Goal: Task Accomplishment & Management: Manage account settings

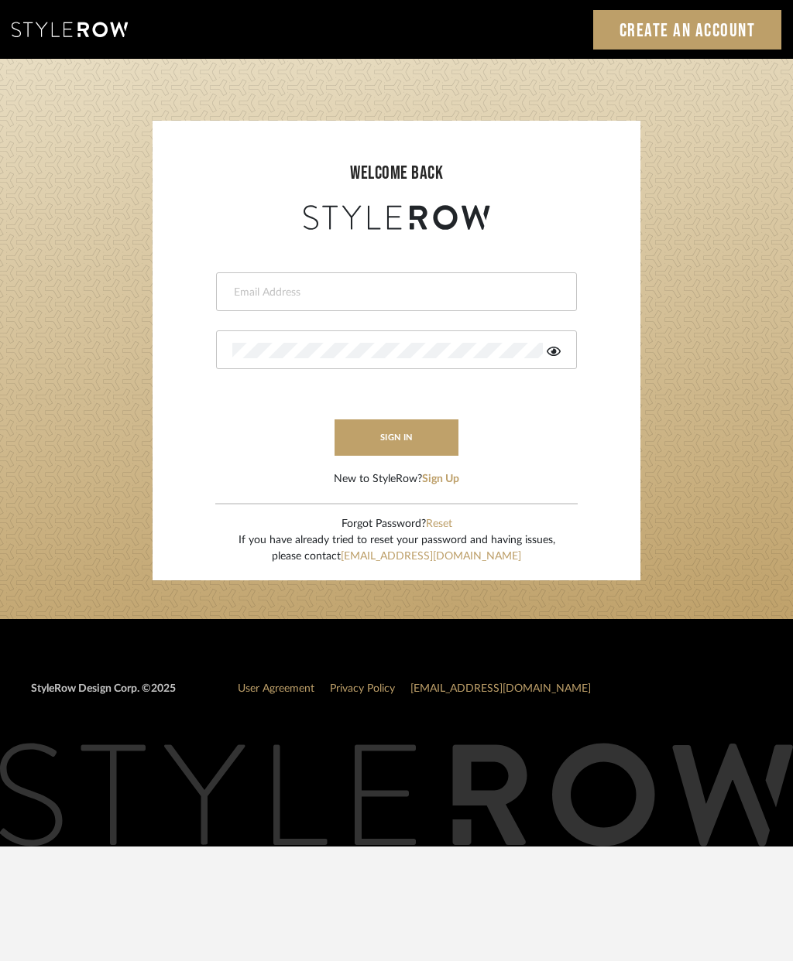
click at [360, 293] on input "email" at bounding box center [394, 292] width 324 height 15
type input "cheri@ceid.net"
click at [394, 455] on button "sign in" at bounding box center [396, 438] width 124 height 36
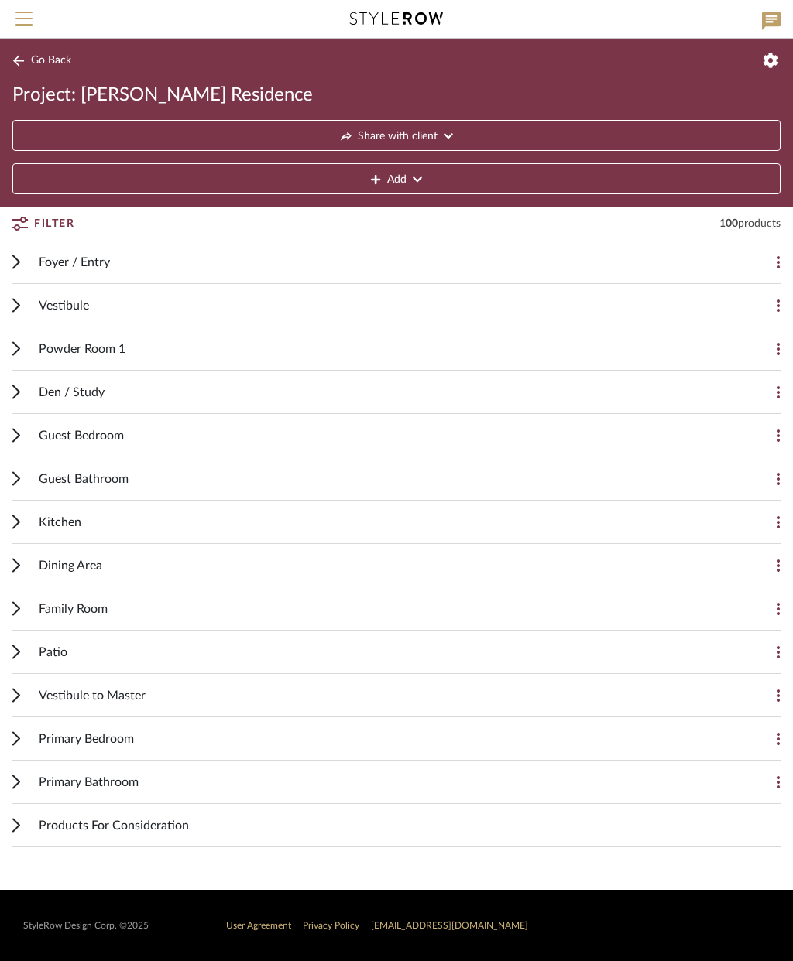
click at [437, 131] on span "Share with client" at bounding box center [398, 136] width 80 height 31
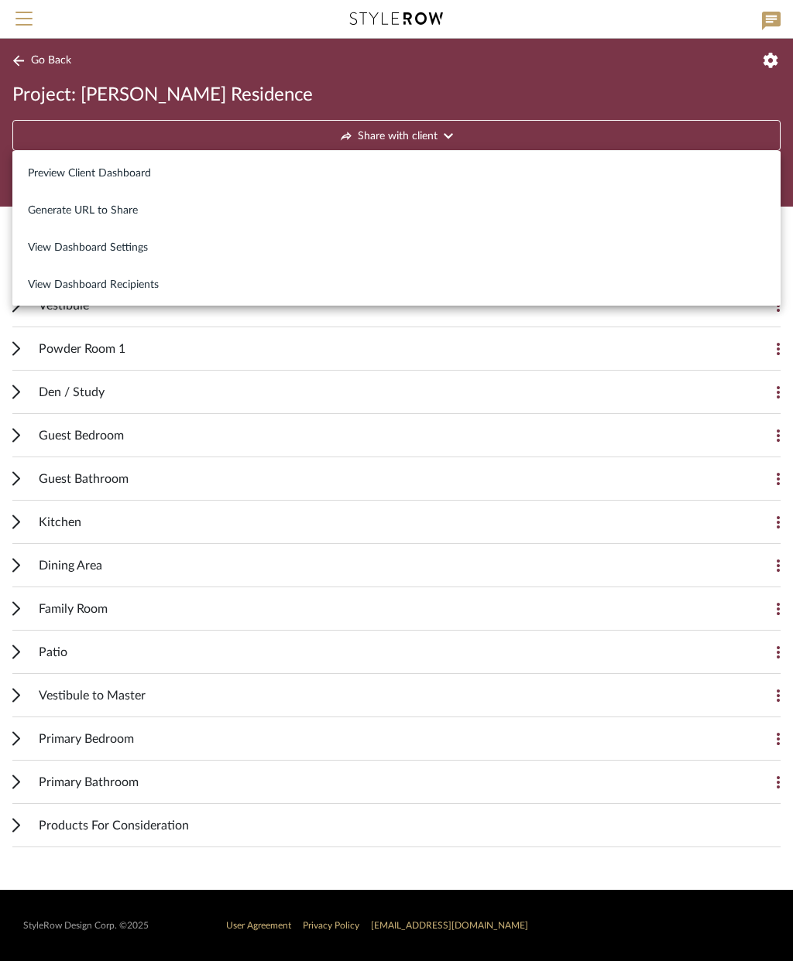
click at [138, 180] on span "Preview Client Dashboard" at bounding box center [89, 173] width 123 height 13
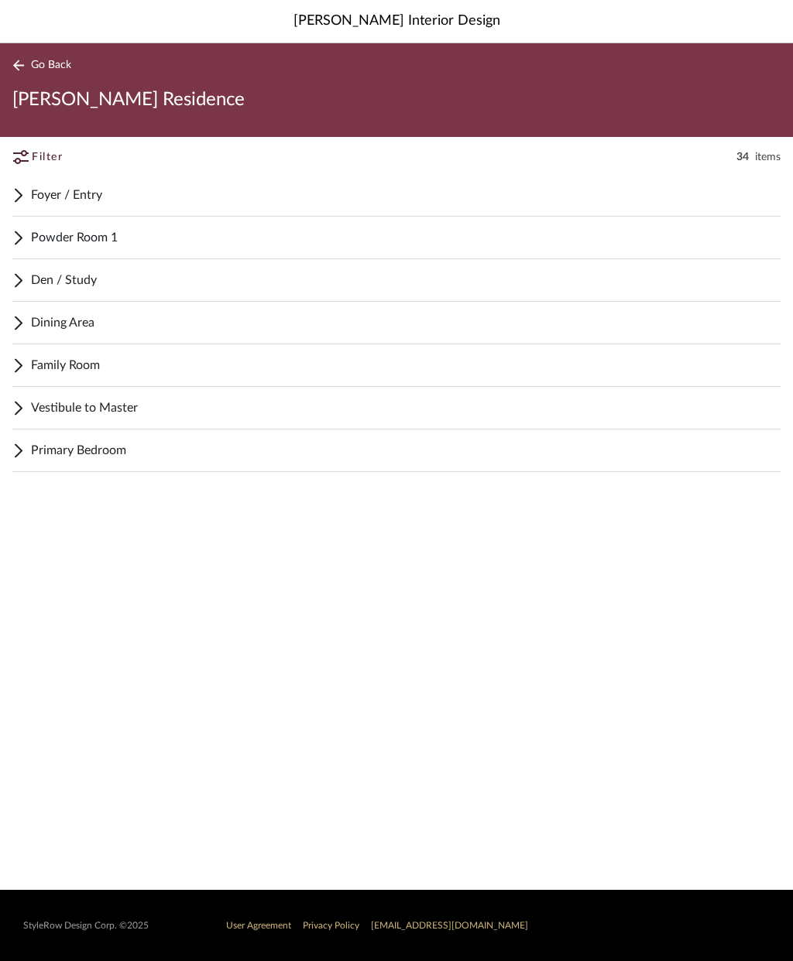
click at [20, 197] on icon at bounding box center [18, 195] width 6 height 12
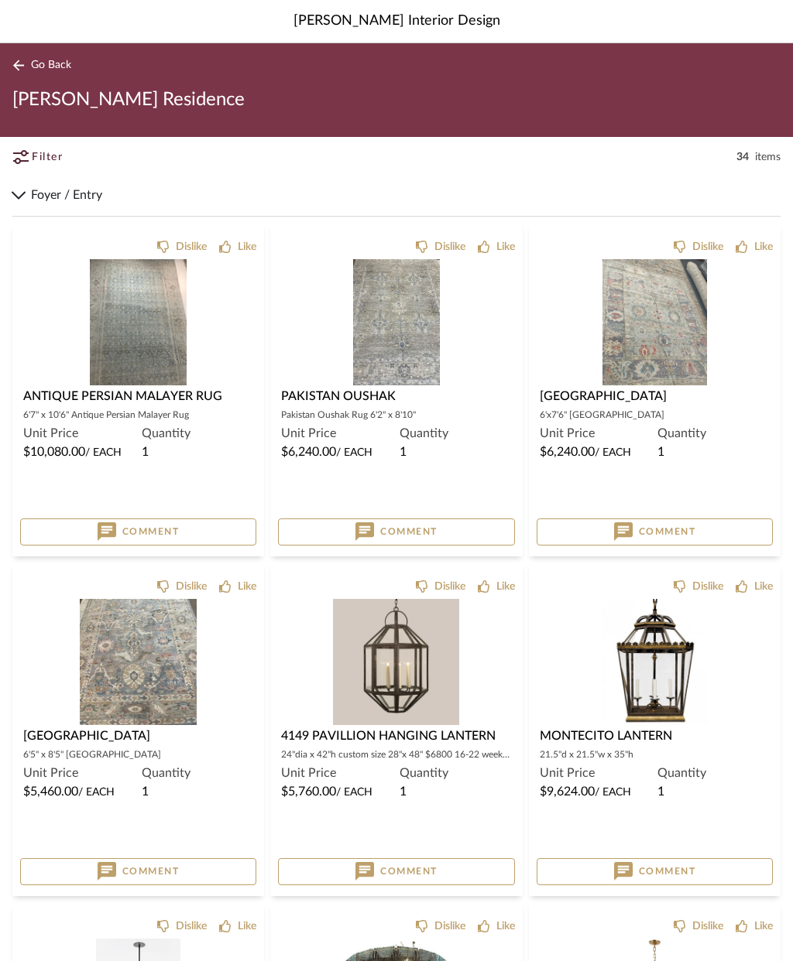
click at [19, 67] on icon at bounding box center [18, 66] width 12 height 12
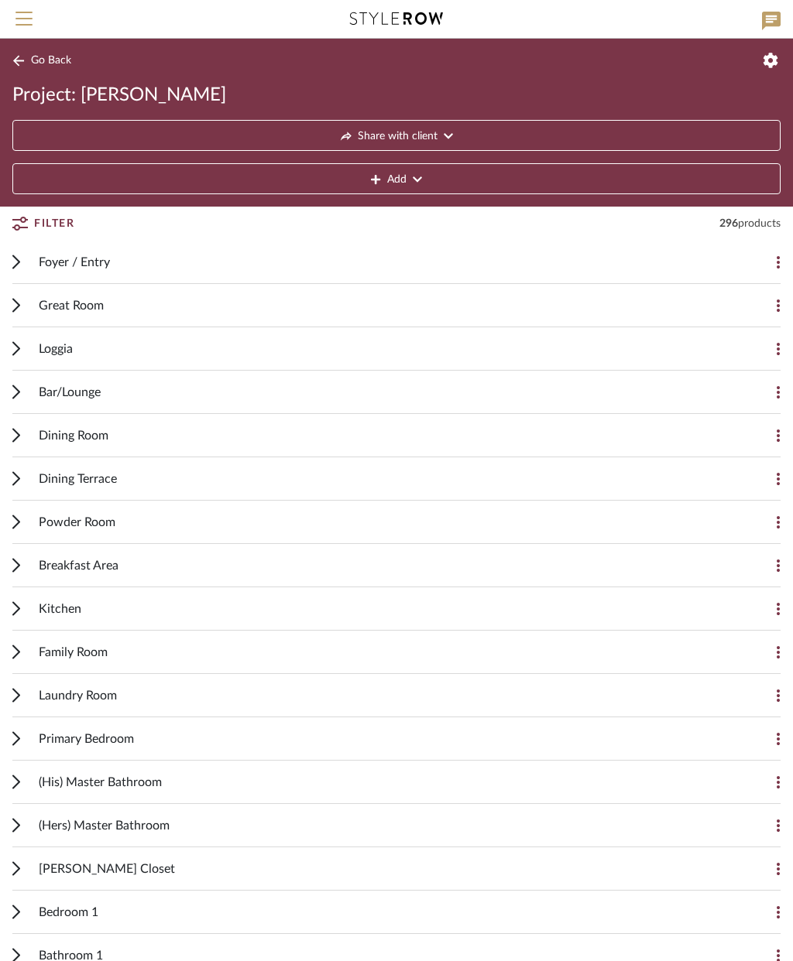
click at [56, 57] on span "Go Back" at bounding box center [51, 60] width 40 height 13
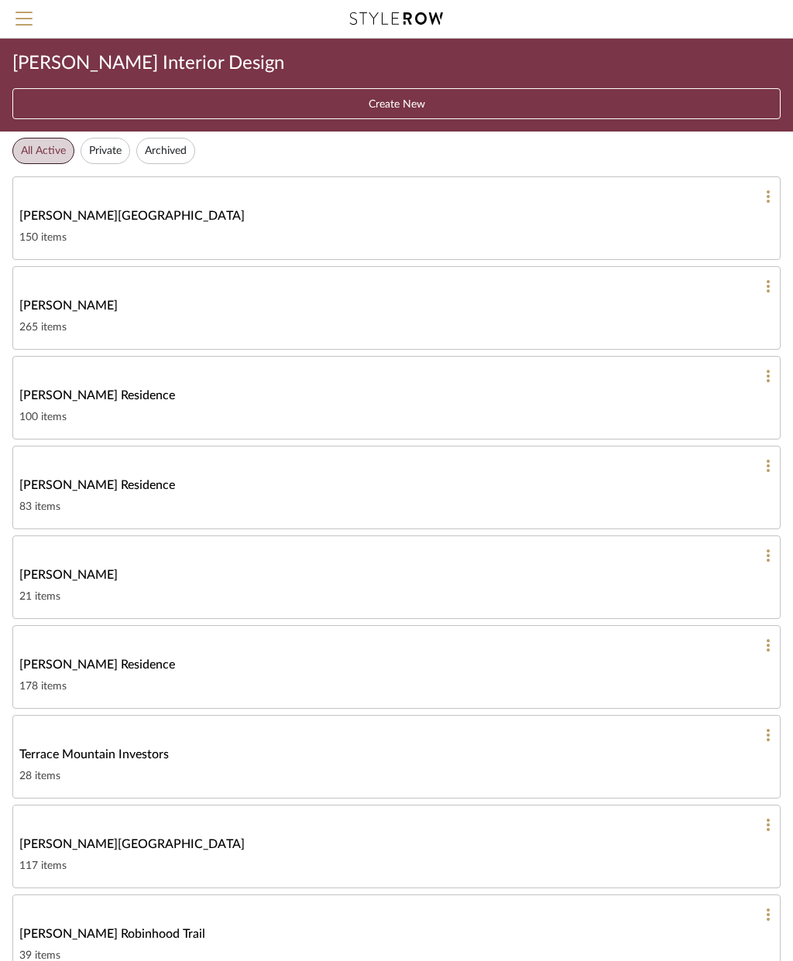
click at [26, 29] on span "Menu" at bounding box center [23, 23] width 17 height 23
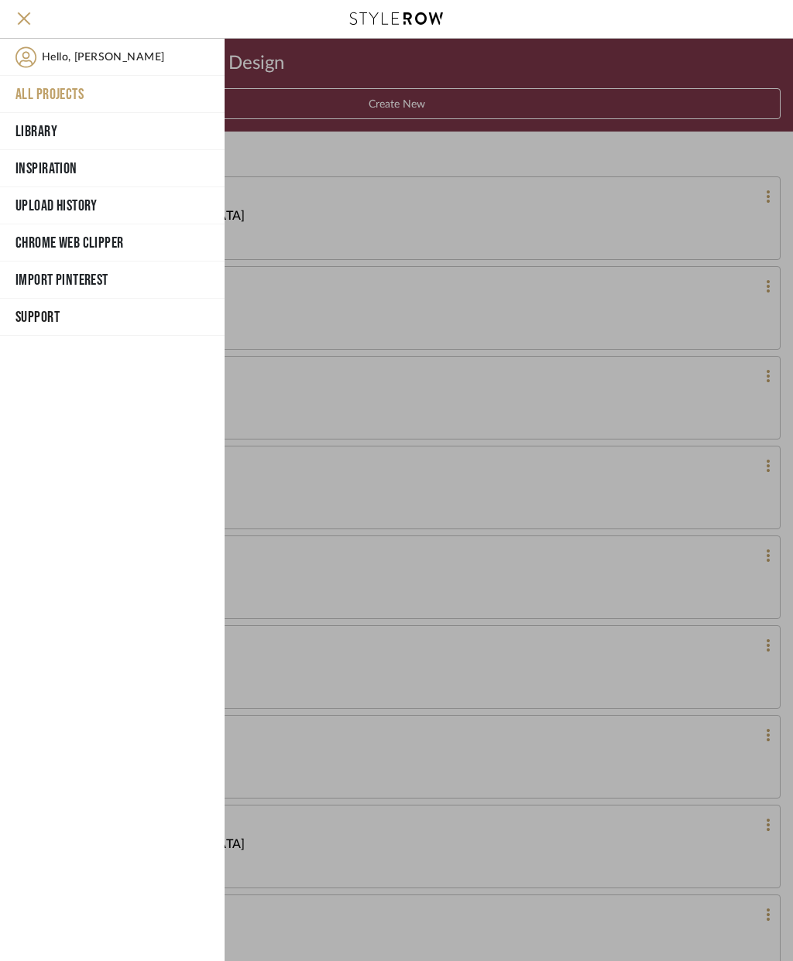
click at [65, 89] on button "All Projects" at bounding box center [112, 94] width 225 height 37
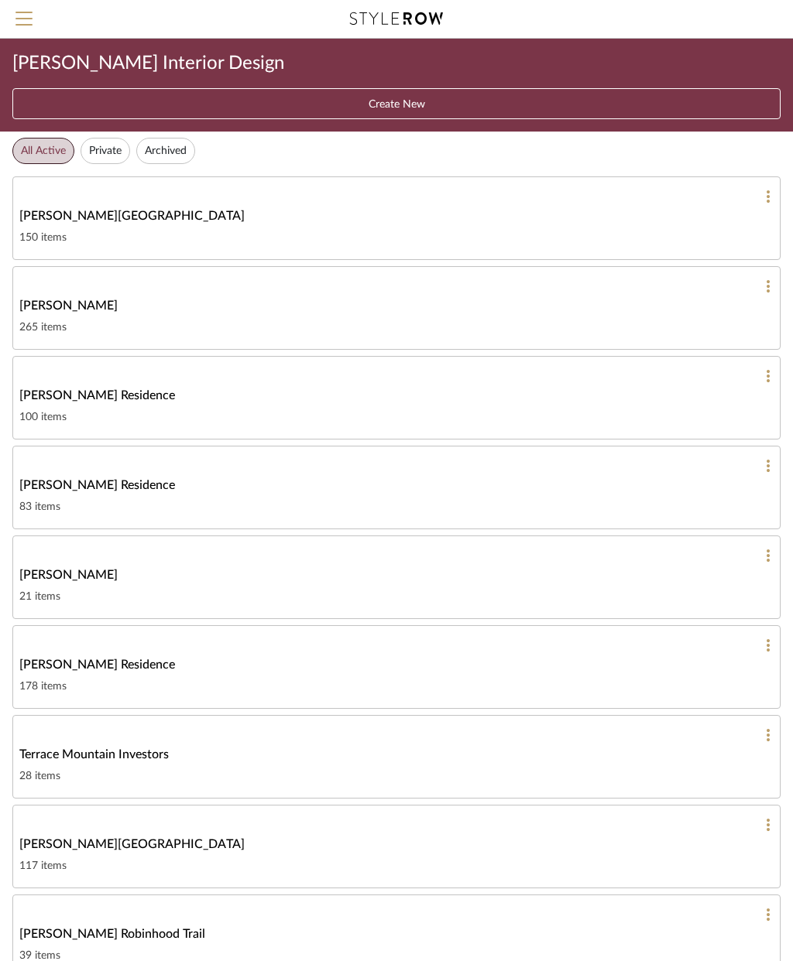
click at [94, 399] on span "[PERSON_NAME] Residence" at bounding box center [97, 395] width 156 height 19
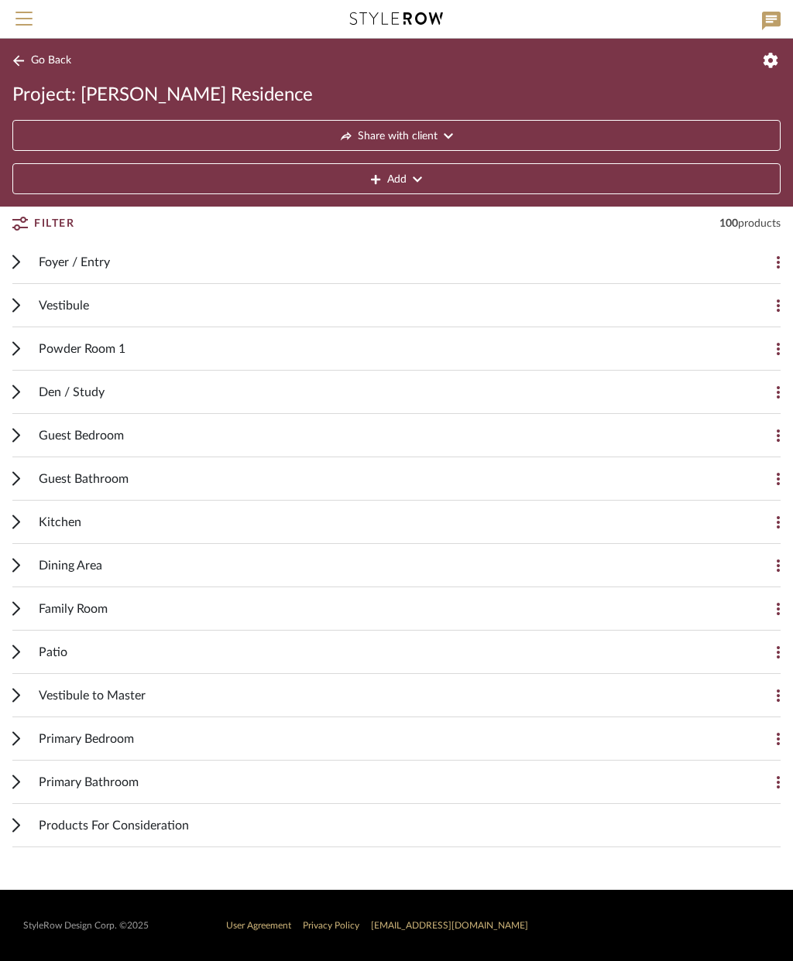
click at [36, 307] on div "Vestibule Add Item" at bounding box center [396, 305] width 768 height 43
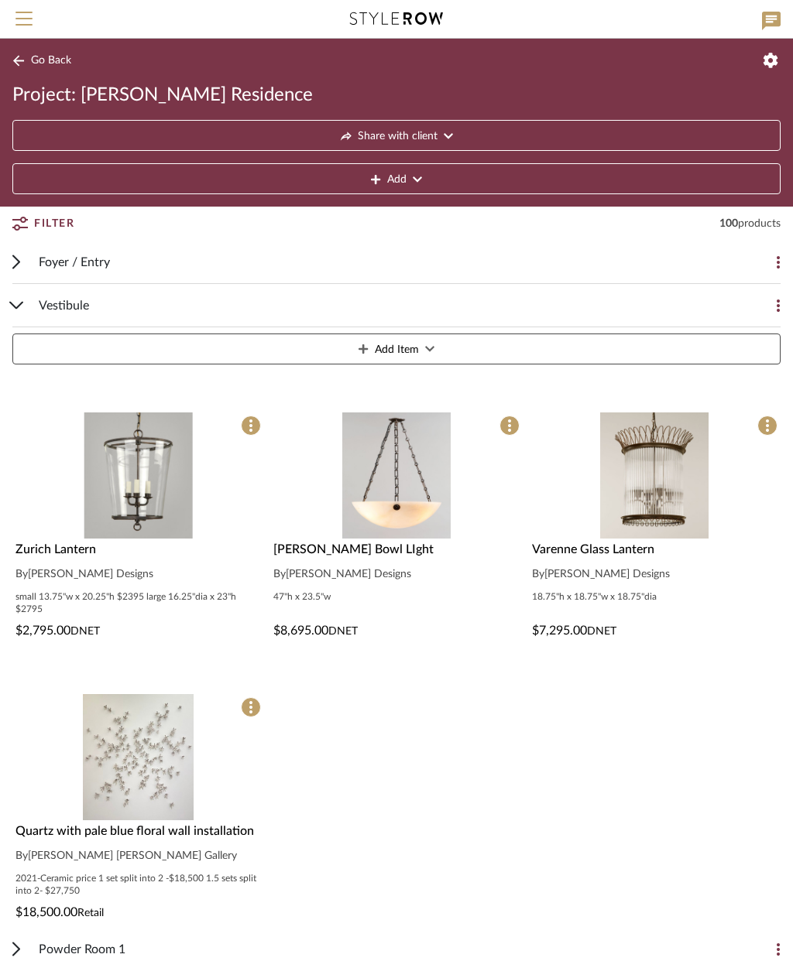
click at [0, 0] on img at bounding box center [0, 0] width 0 height 0
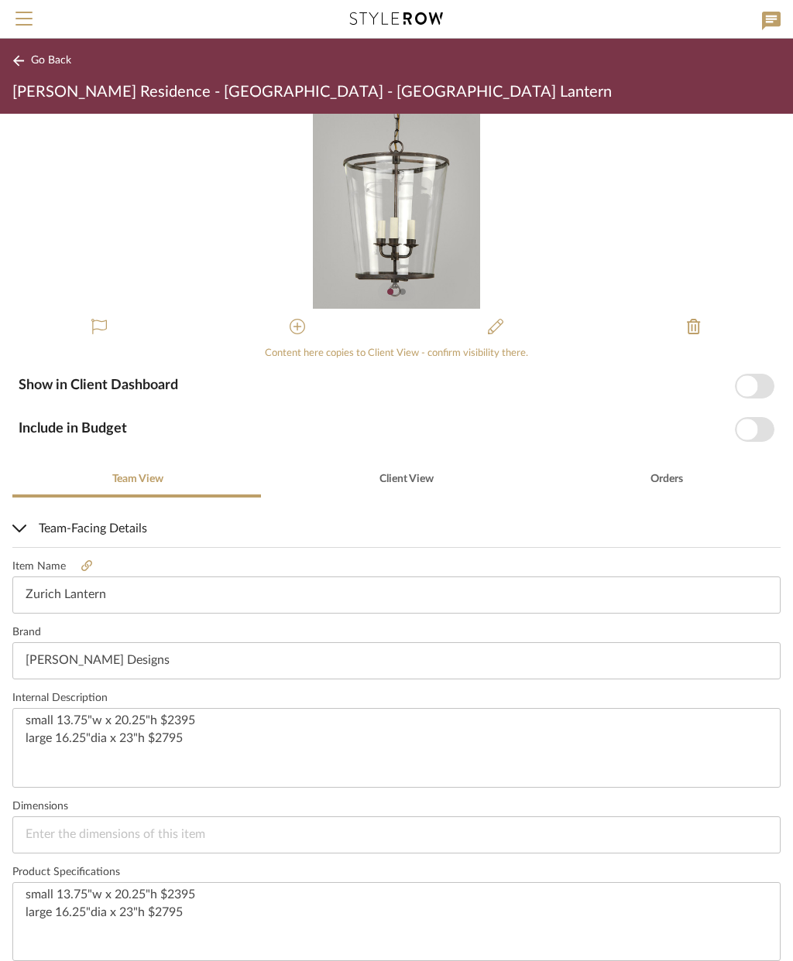
click at [746, 390] on span "button" at bounding box center [746, 385] width 21 height 21
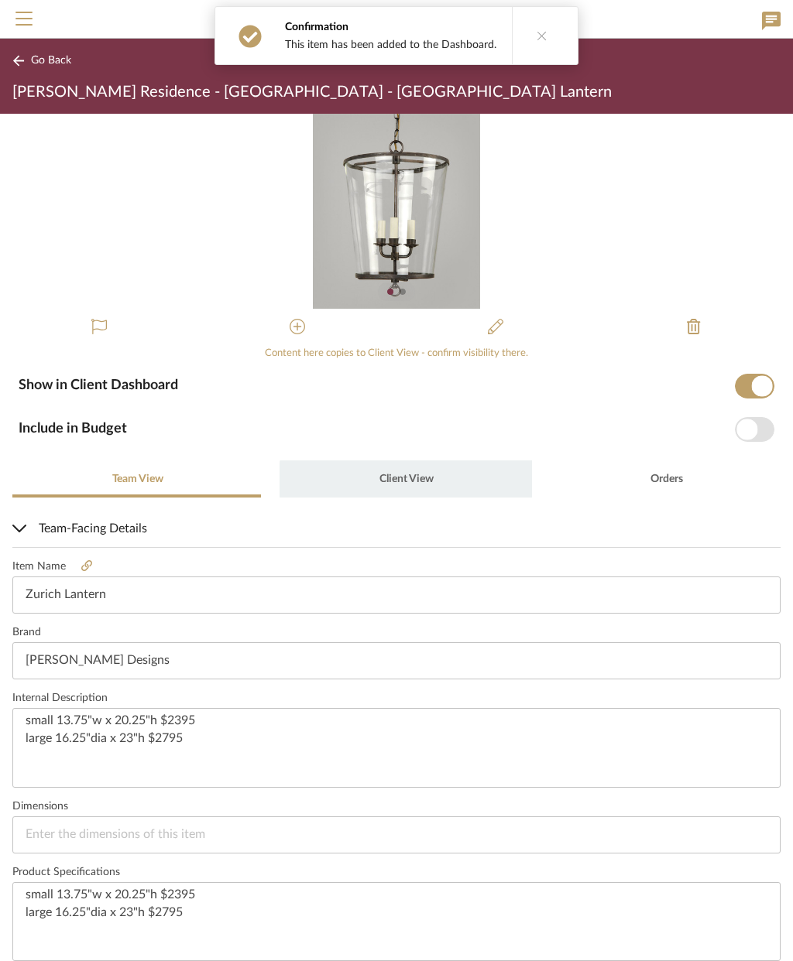
click at [404, 488] on span "Client View" at bounding box center [405, 479] width 57 height 37
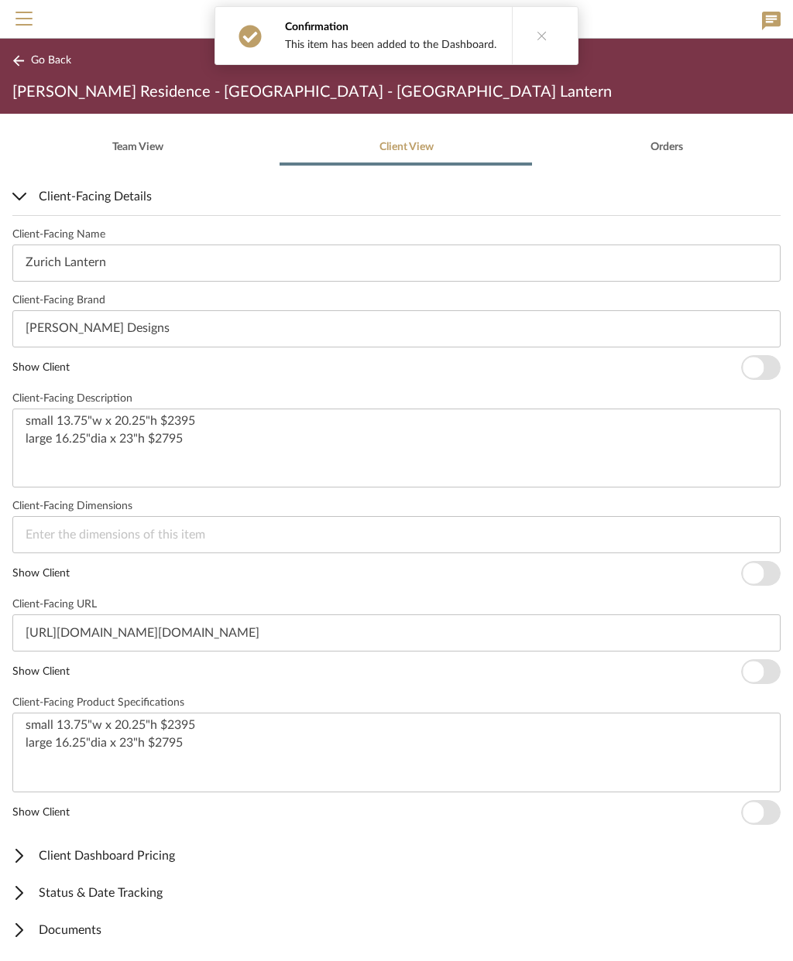
scroll to position [332, 0]
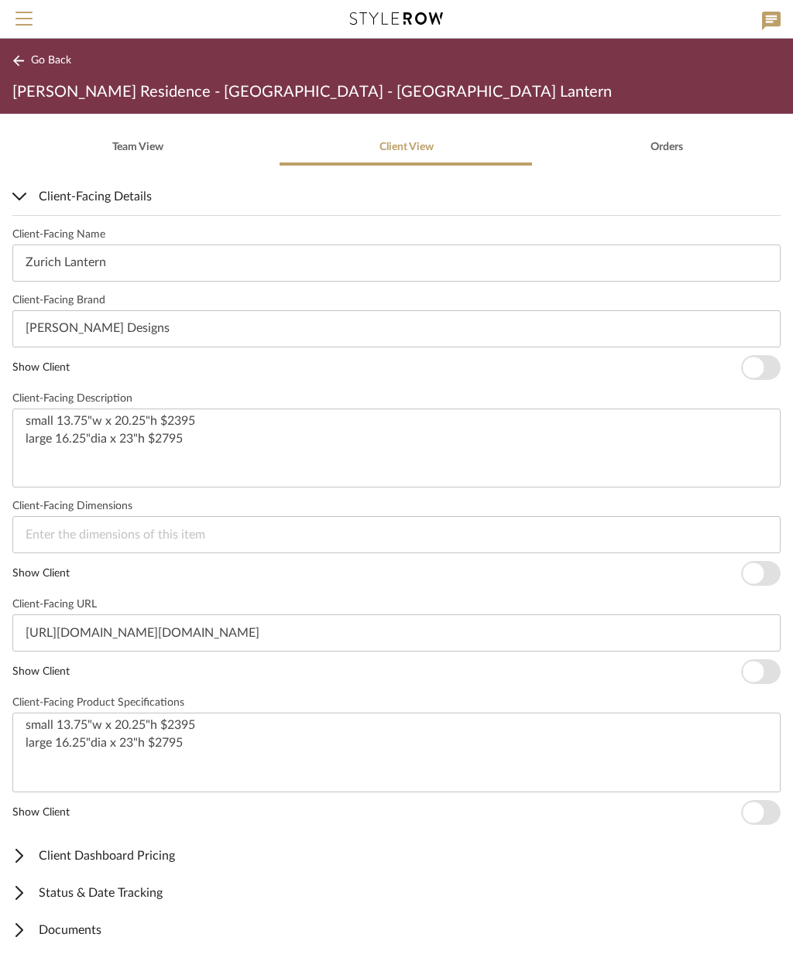
click at [147, 862] on span "Client Dashboard Pricing" at bounding box center [393, 856] width 762 height 19
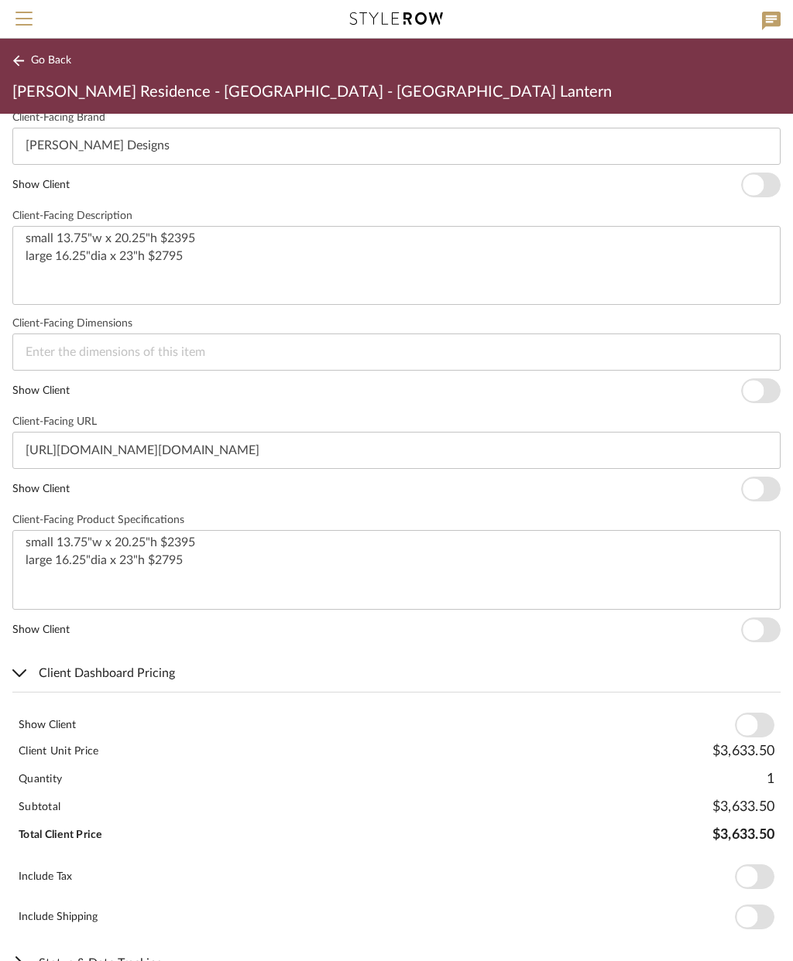
scroll to position [514, 0]
click at [747, 724] on span "button" at bounding box center [746, 726] width 21 height 21
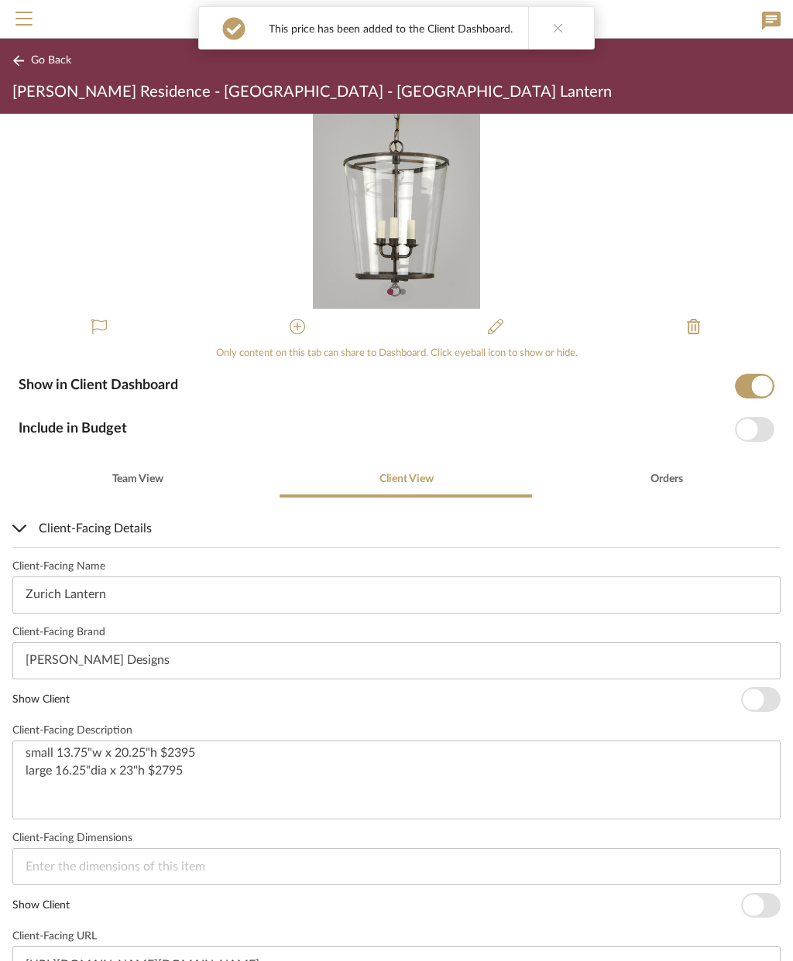
scroll to position [0, 0]
click at [52, 68] on button "Go Back" at bounding box center [44, 60] width 64 height 19
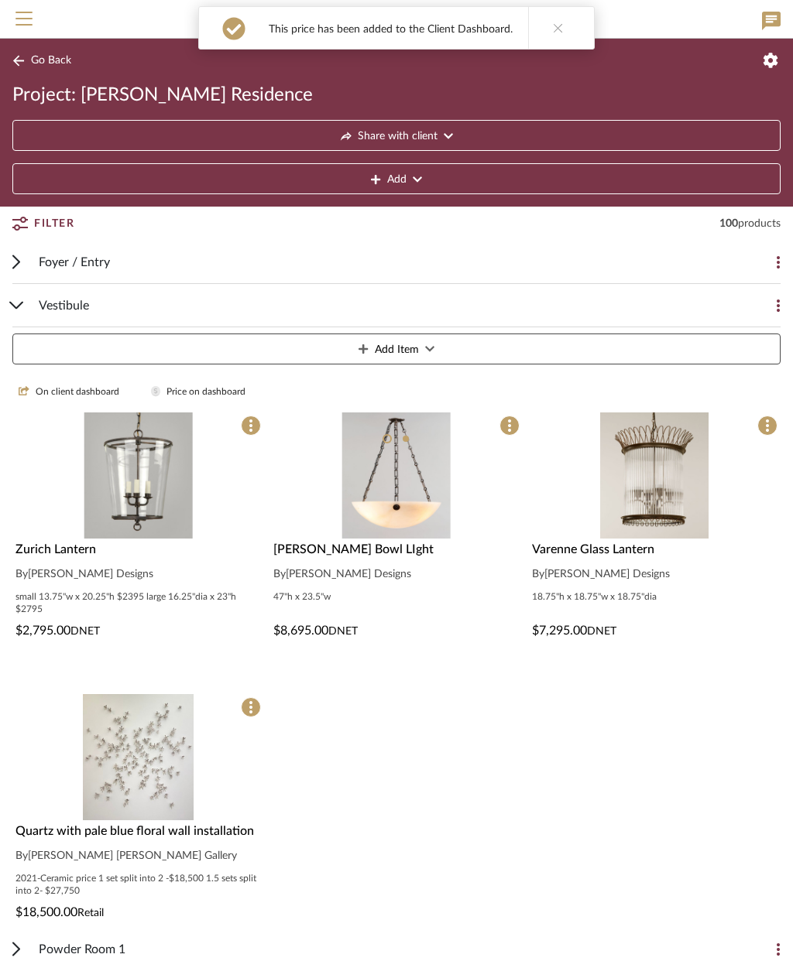
click at [0, 0] on img at bounding box center [0, 0] width 0 height 0
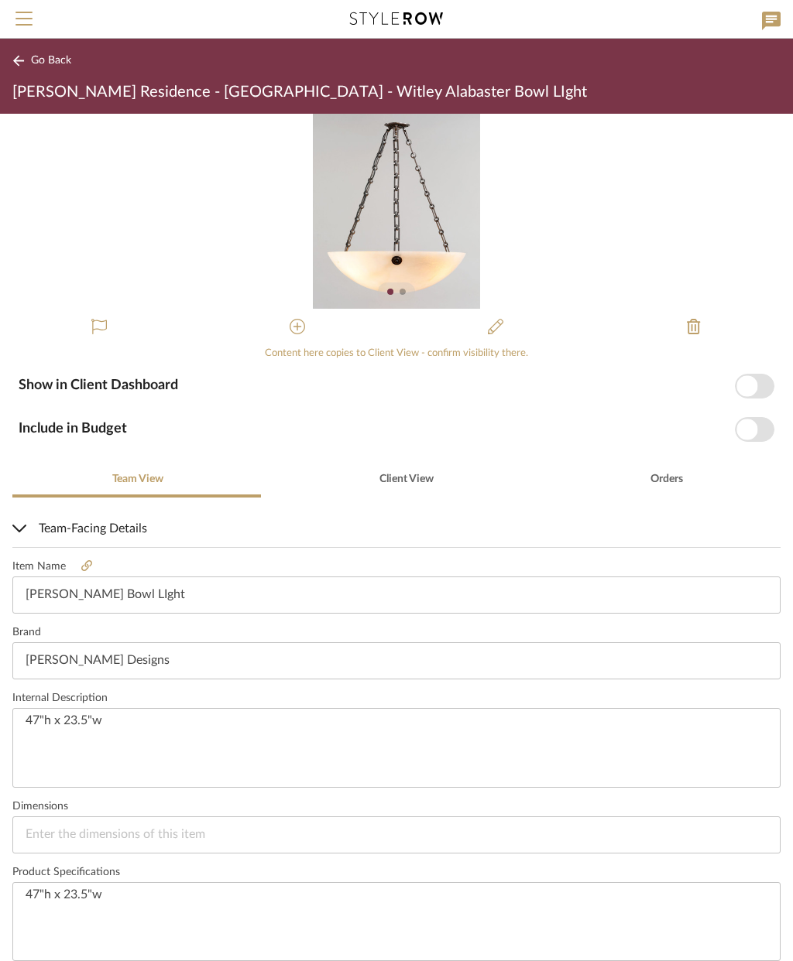
click at [751, 382] on span "button" at bounding box center [746, 385] width 21 height 21
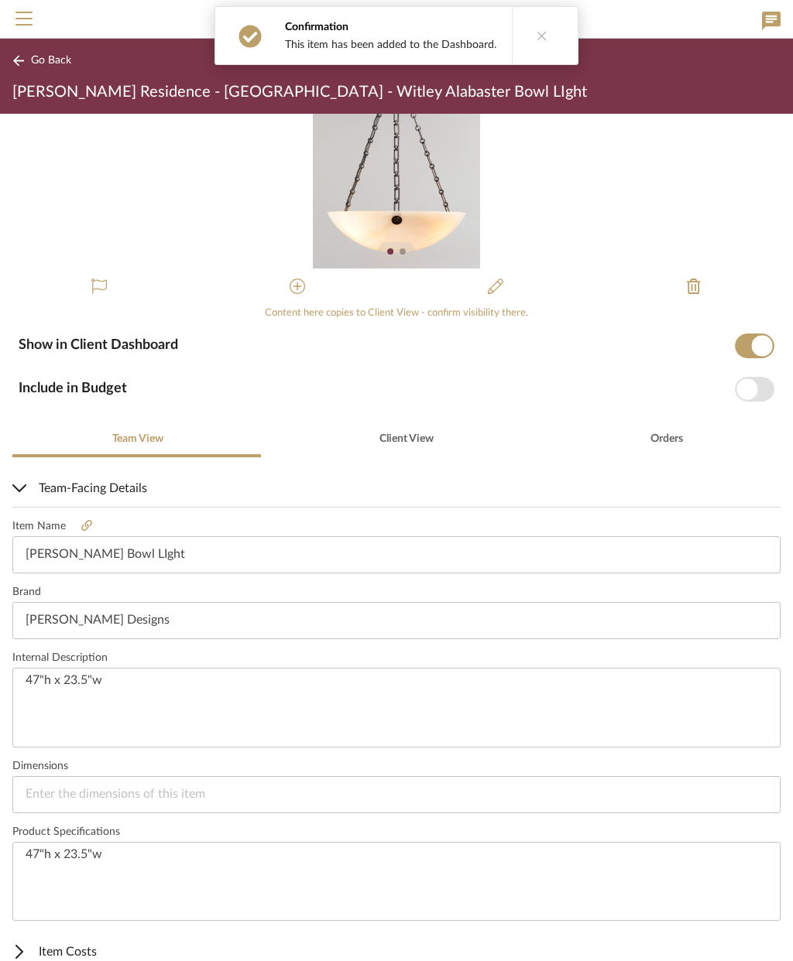
scroll to position [15, 0]
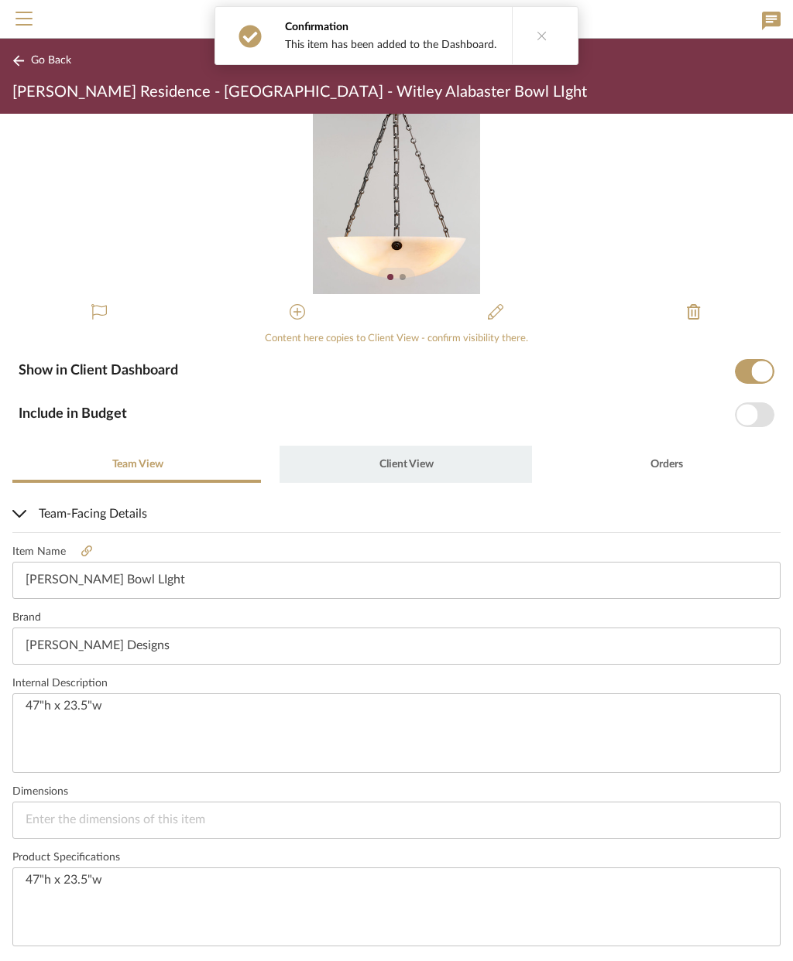
click at [410, 459] on span "Client View" at bounding box center [406, 464] width 54 height 11
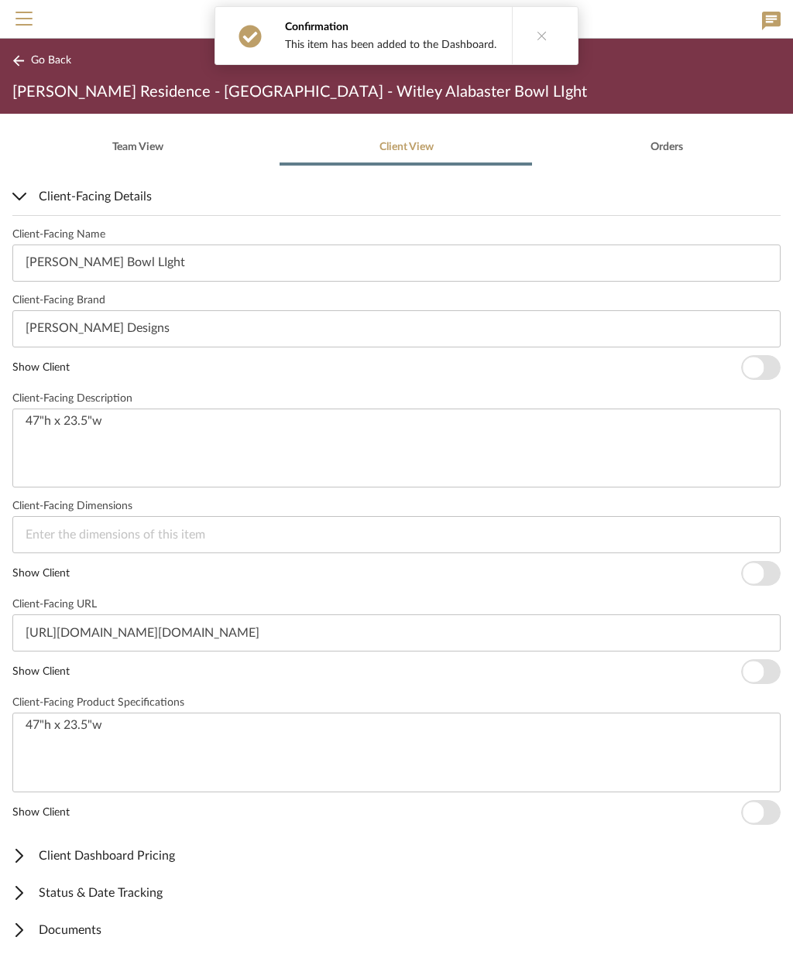
scroll to position [332, 0]
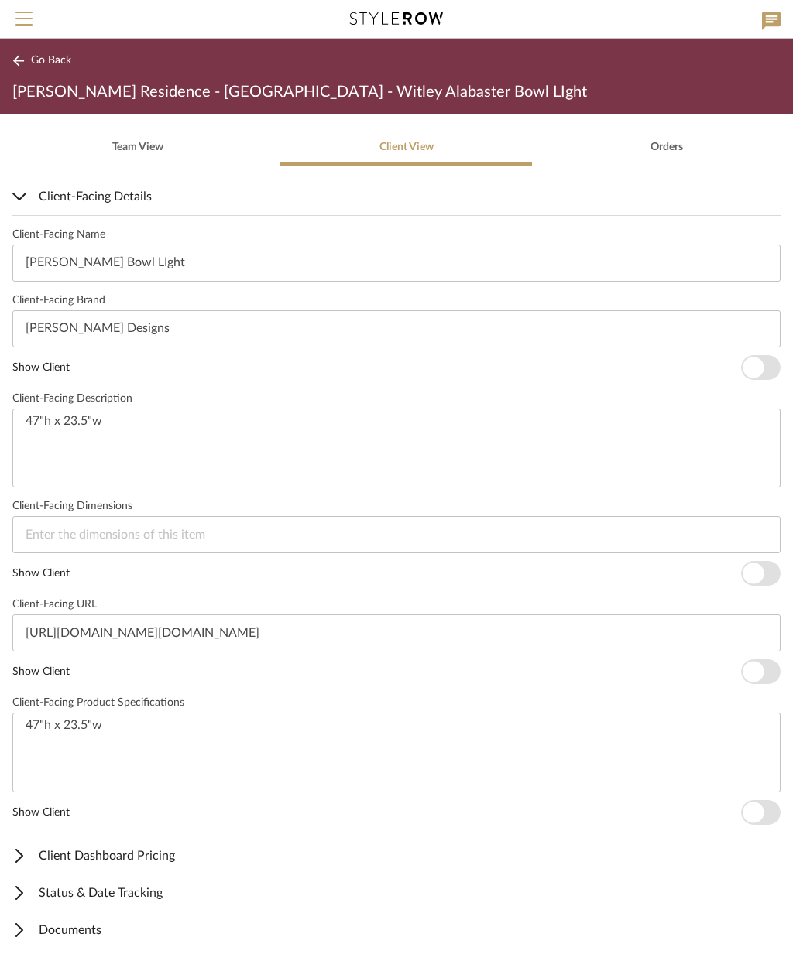
click at [149, 856] on span "Client Dashboard Pricing" at bounding box center [393, 856] width 762 height 19
click at [746, 903] on span "button" at bounding box center [746, 908] width 21 height 21
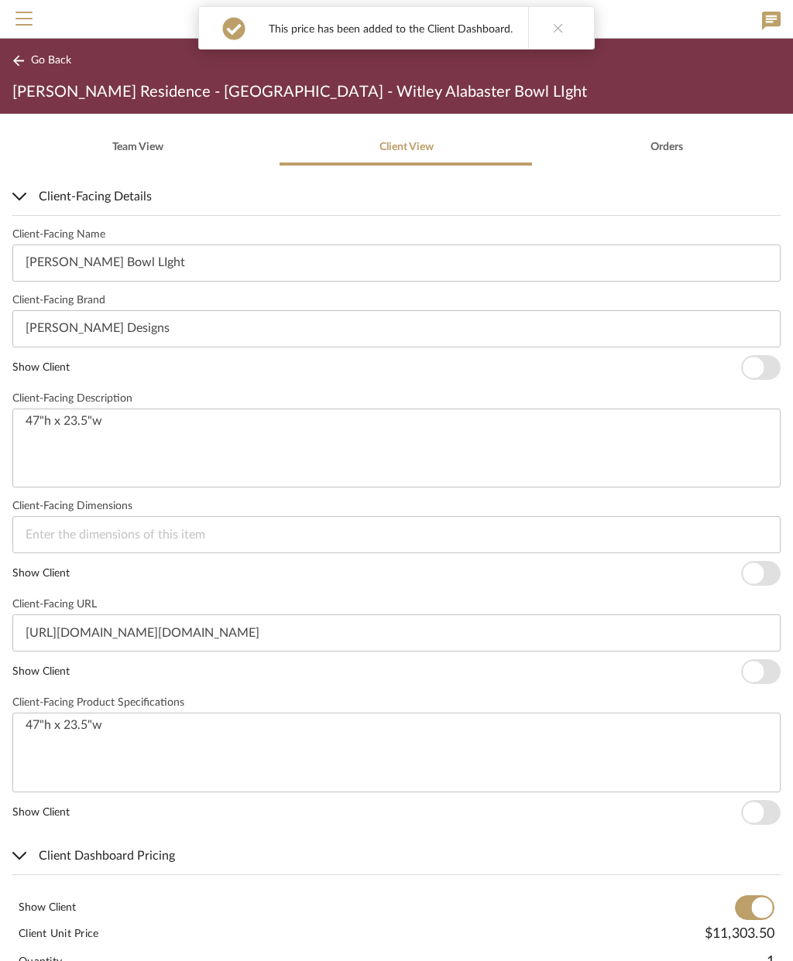
click at [48, 67] on button "Go Back" at bounding box center [44, 60] width 64 height 19
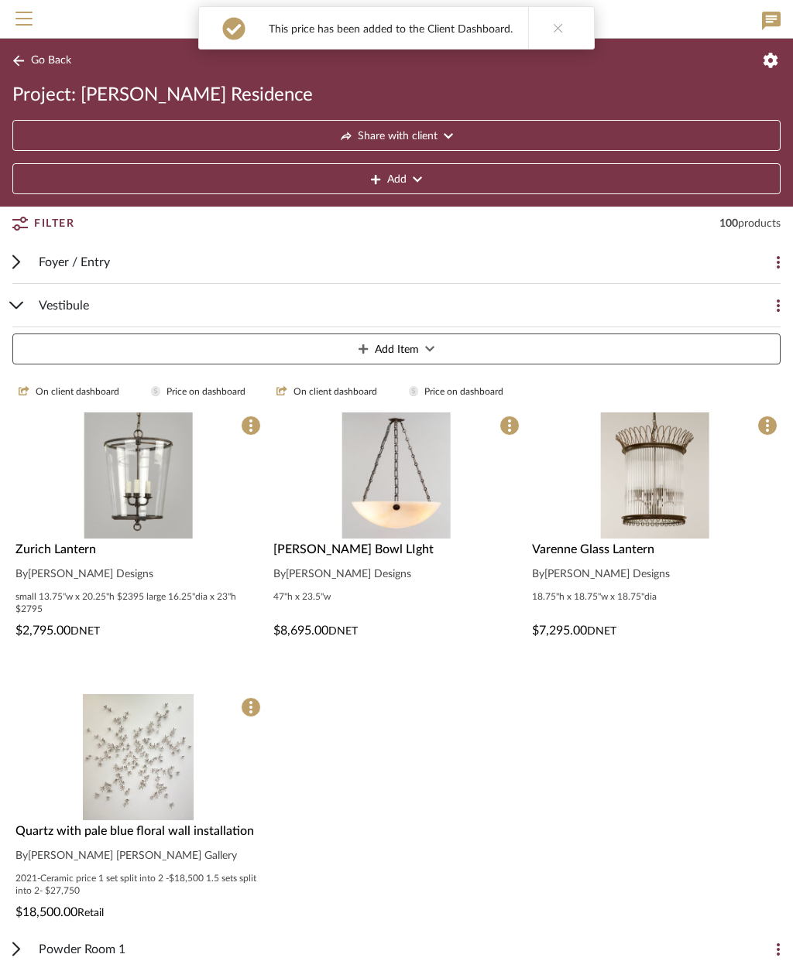
click at [0, 0] on img at bounding box center [0, 0] width 0 height 0
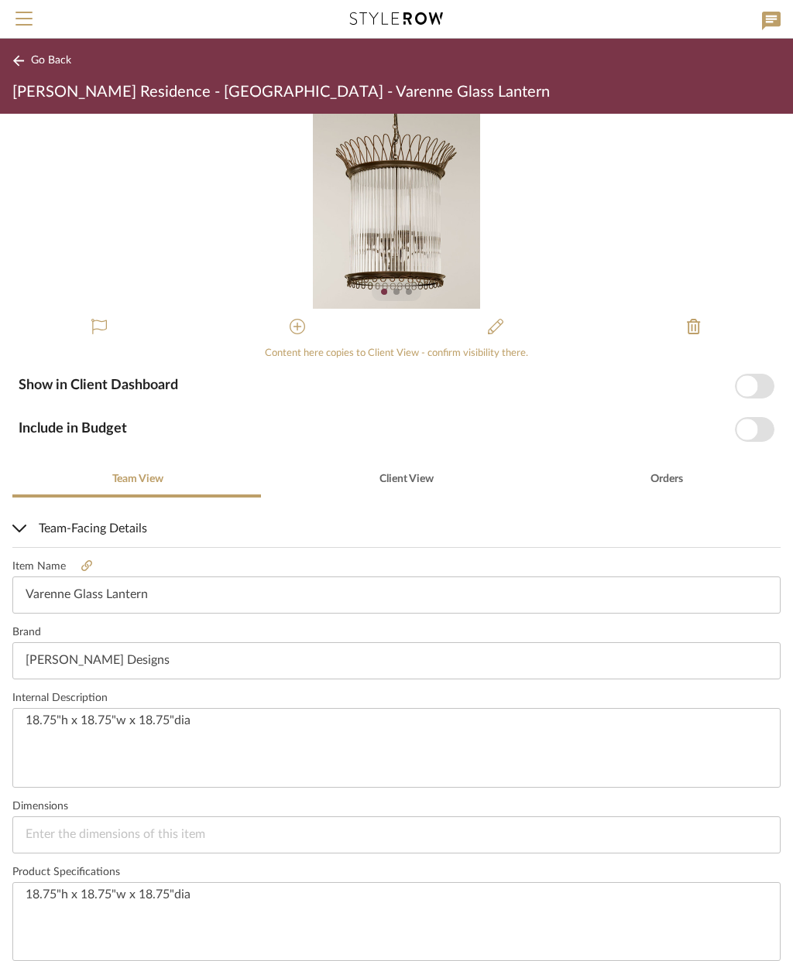
scroll to position [4, 0]
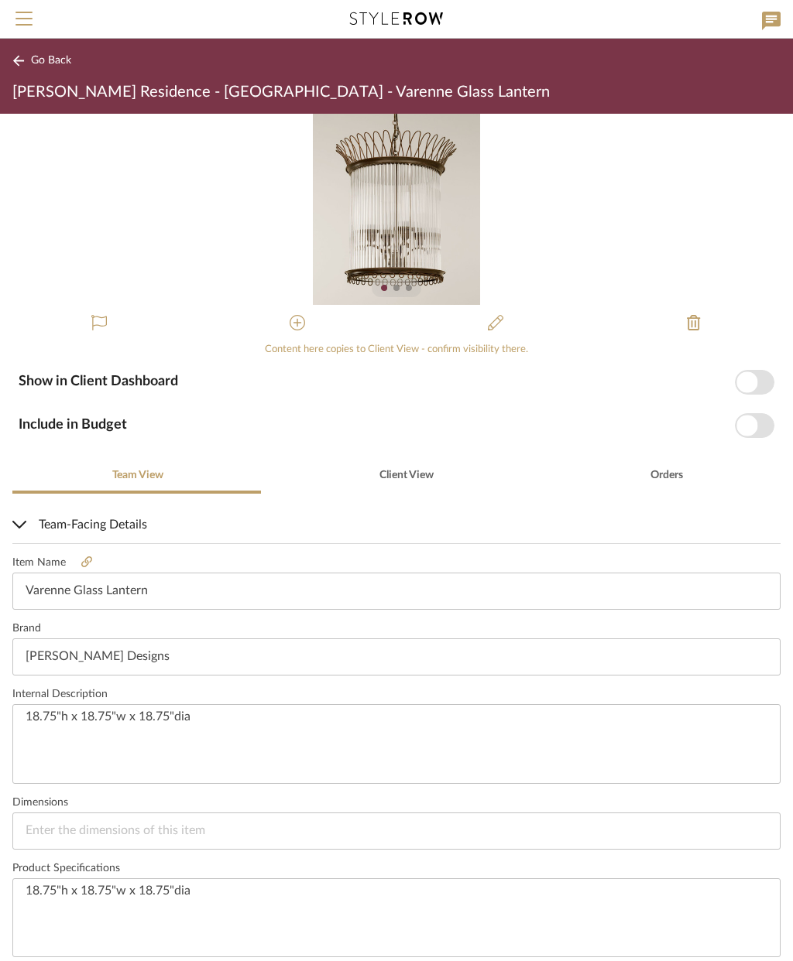
click at [754, 366] on div "Show in Client Dashboard Include in Budget" at bounding box center [396, 398] width 793 height 81
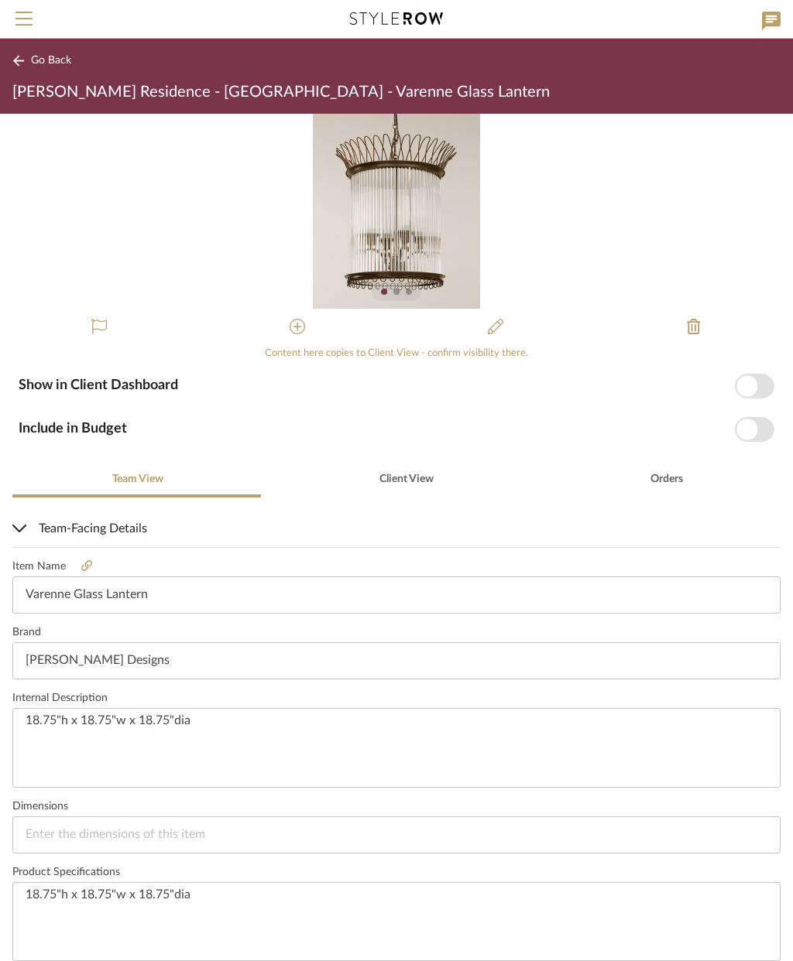
scroll to position [0, 0]
click at [769, 374] on button "Show in Client Dashboard" at bounding box center [754, 386] width 39 height 25
click at [396, 482] on span "Client View" at bounding box center [406, 479] width 54 height 11
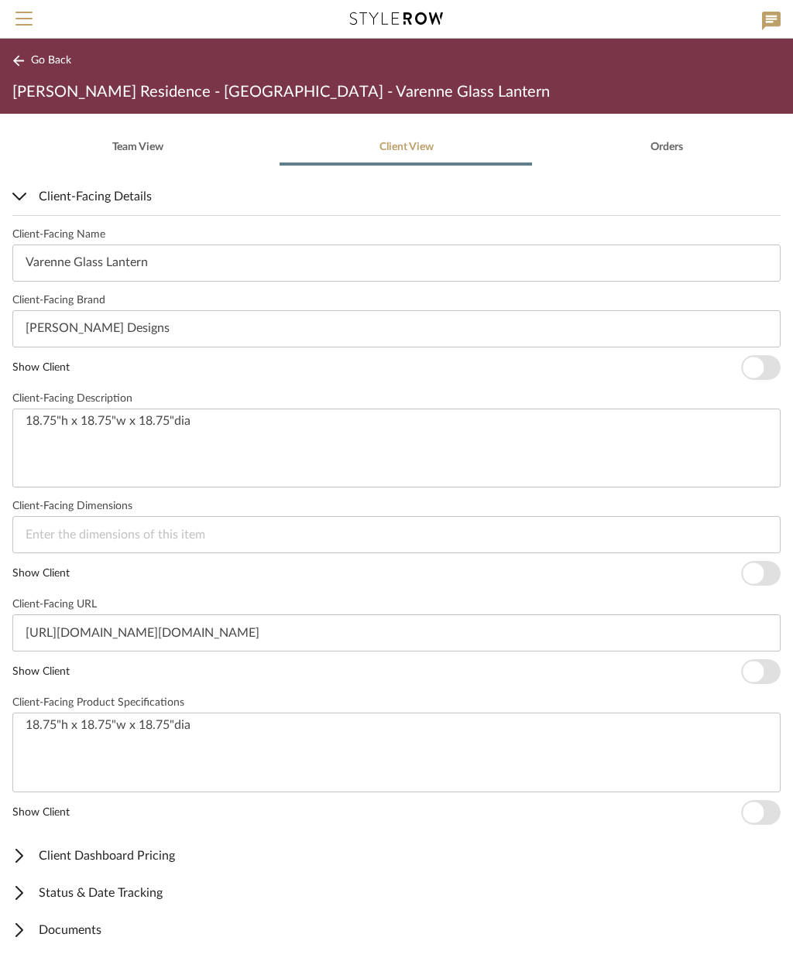
scroll to position [332, 0]
click at [148, 861] on span "Client Dashboard Pricing" at bounding box center [393, 856] width 762 height 19
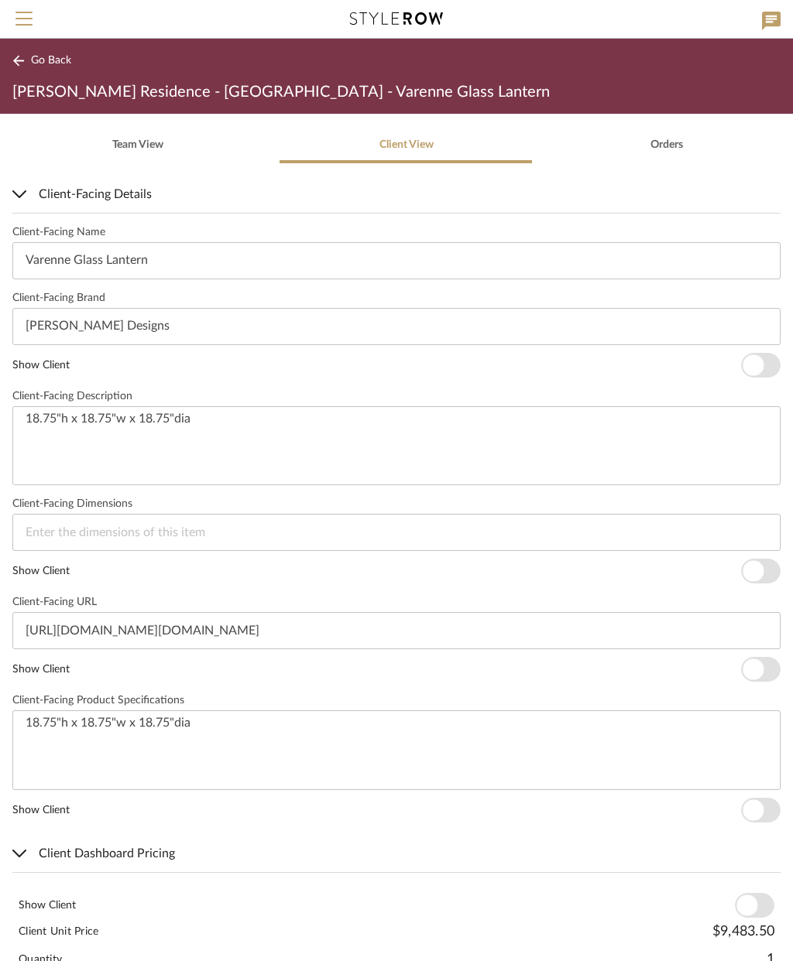
click at [746, 900] on span "button" at bounding box center [746, 906] width 21 height 21
click at [773, 895] on button "Show Client" at bounding box center [754, 905] width 39 height 25
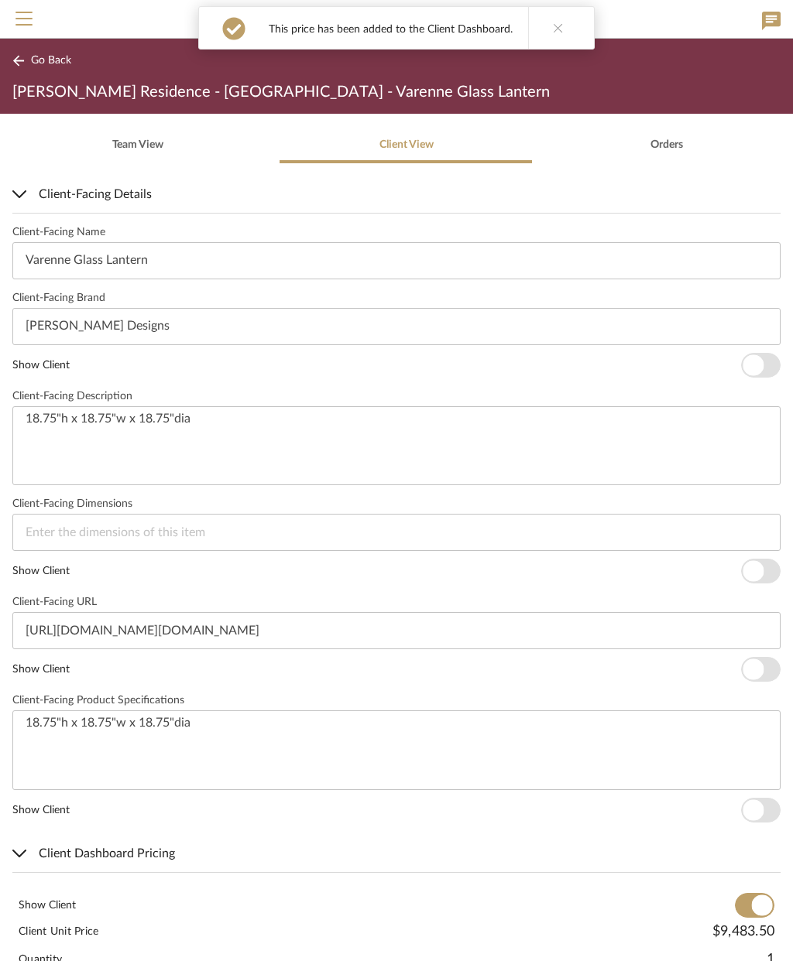
click at [764, 894] on span "button" at bounding box center [754, 905] width 39 height 25
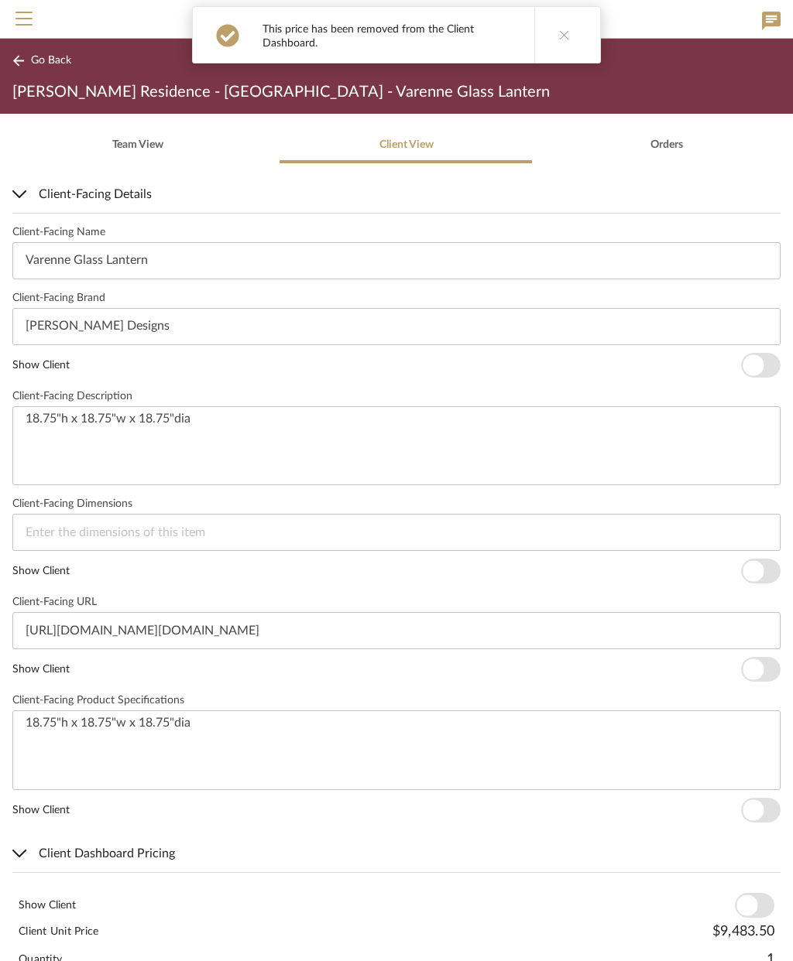
click at [70, 903] on label "Show Client" at bounding box center [49, 905] width 60 height 15
click at [735, 903] on button "Show Client" at bounding box center [754, 905] width 39 height 25
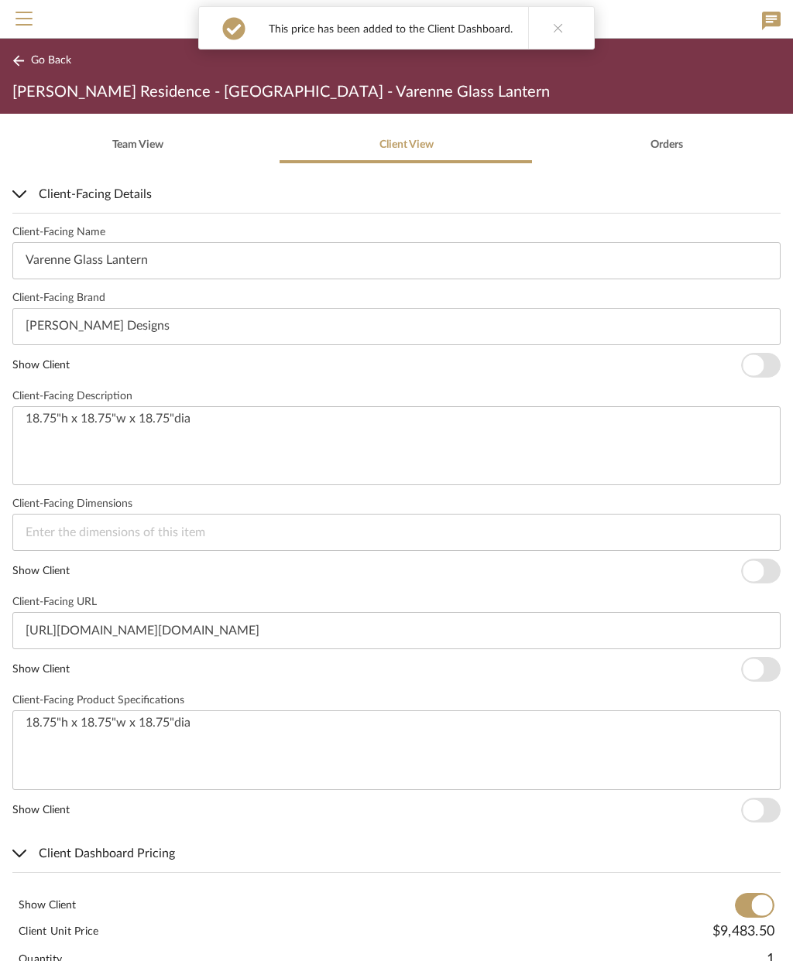
click at [41, 51] on button "Go Back" at bounding box center [44, 60] width 64 height 19
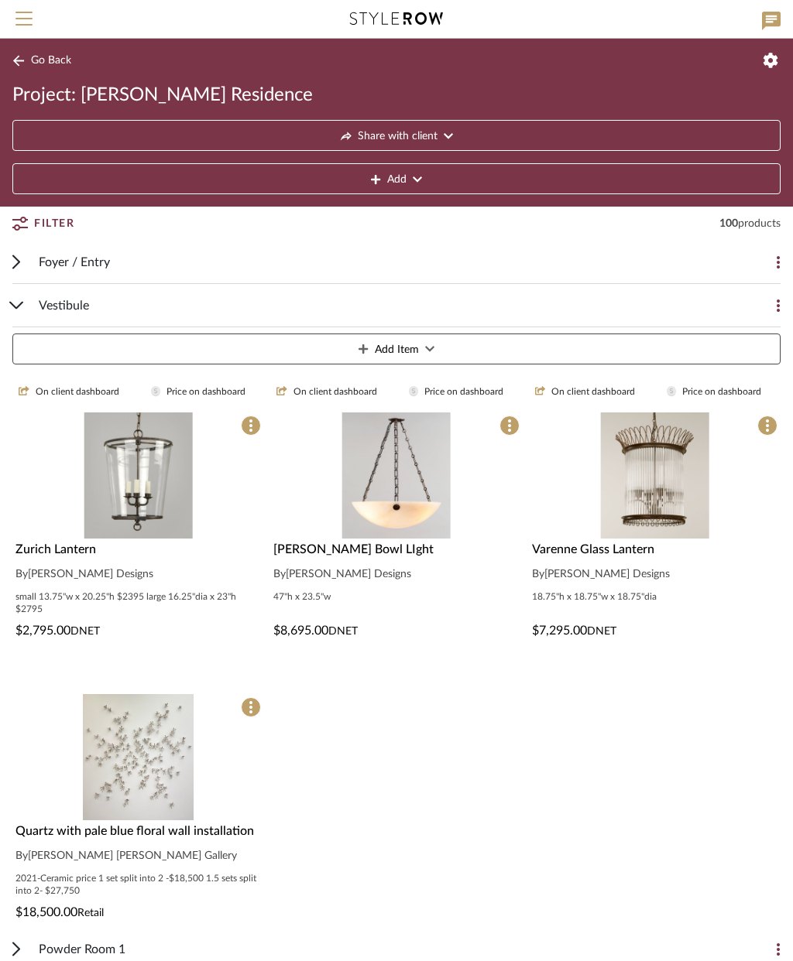
click at [33, 53] on button "Go Back" at bounding box center [44, 60] width 64 height 19
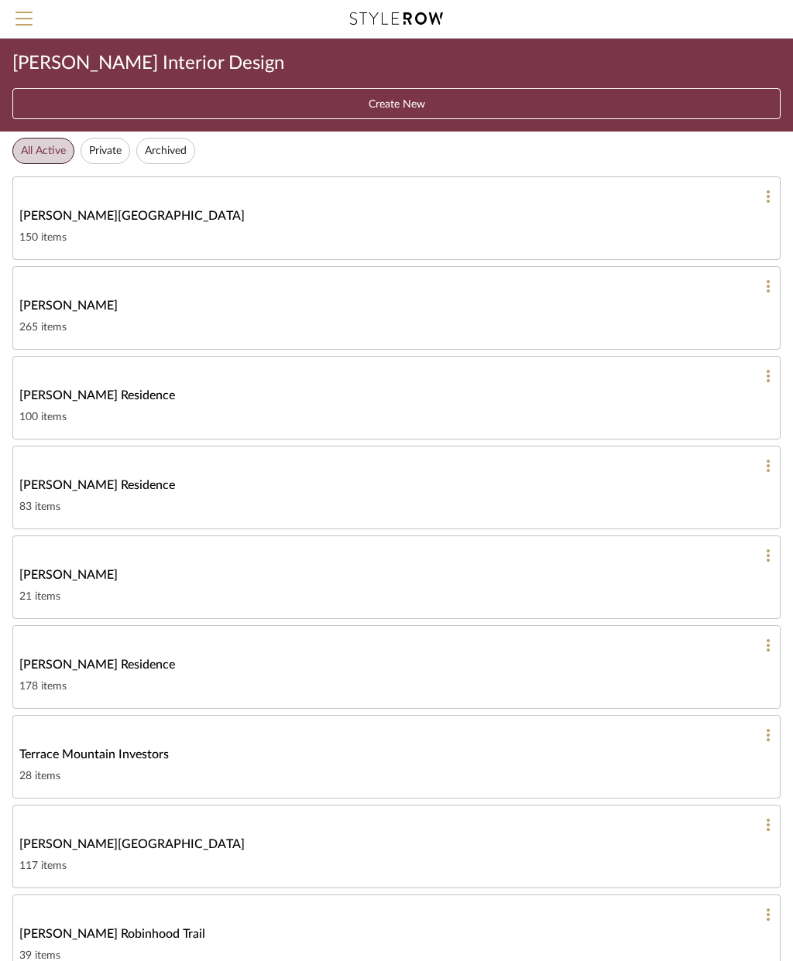
click at [60, 396] on span "[PERSON_NAME] Residence" at bounding box center [97, 395] width 156 height 19
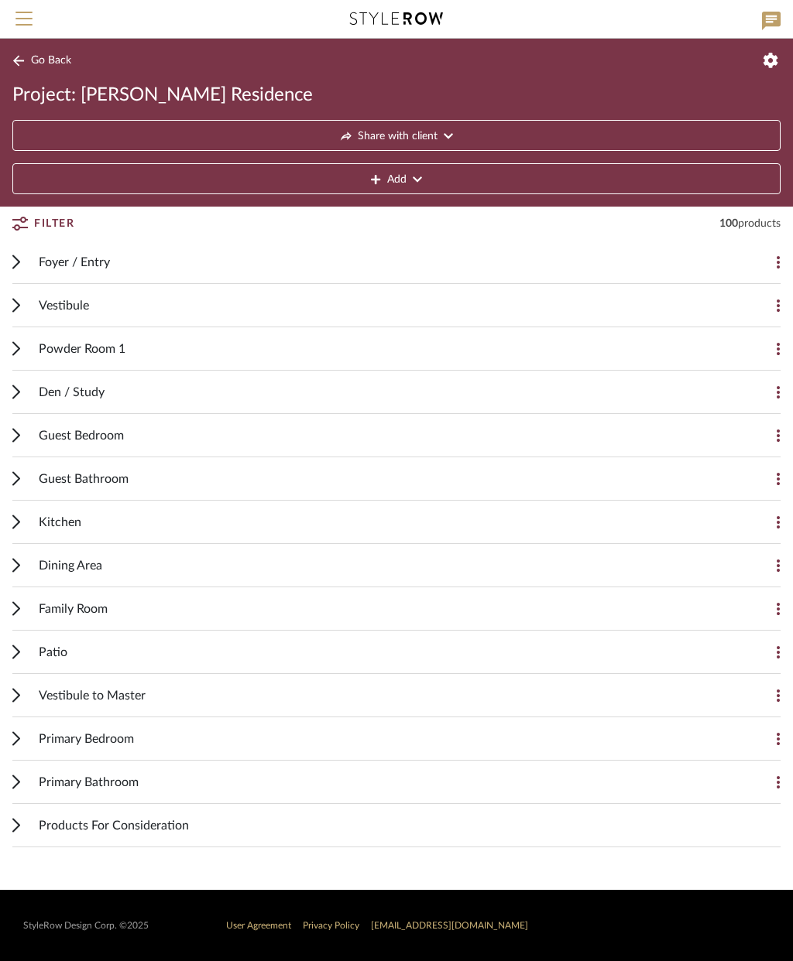
click at [769, 27] on icon at bounding box center [771, 21] width 19 height 19
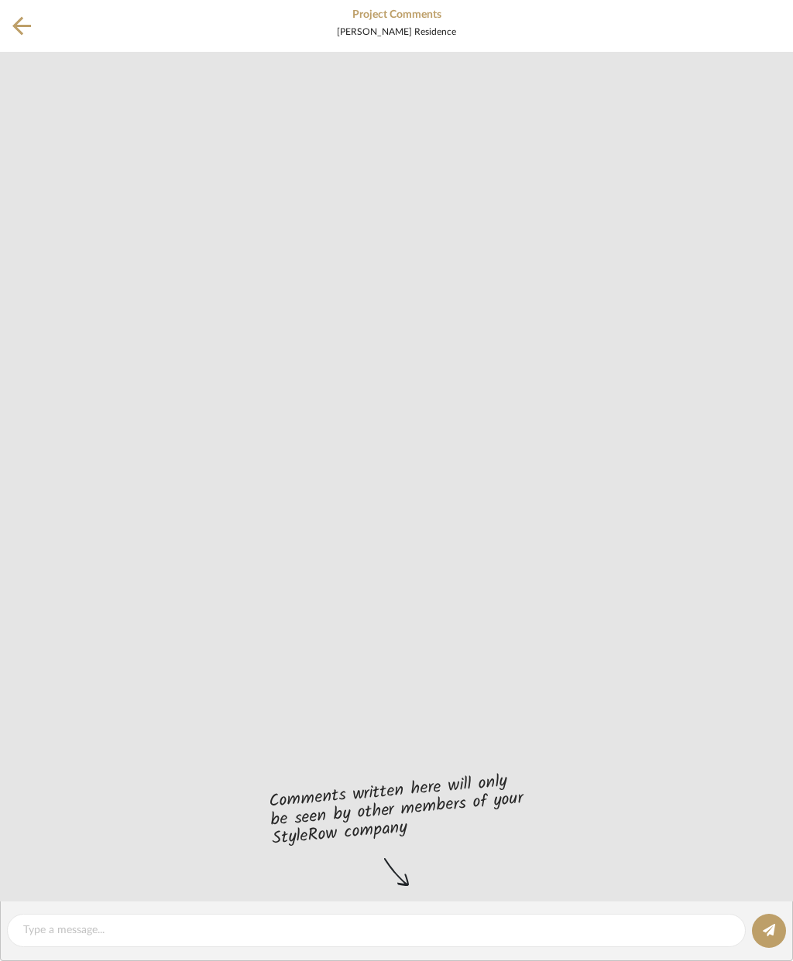
click at [20, 31] on icon at bounding box center [21, 26] width 19 height 19
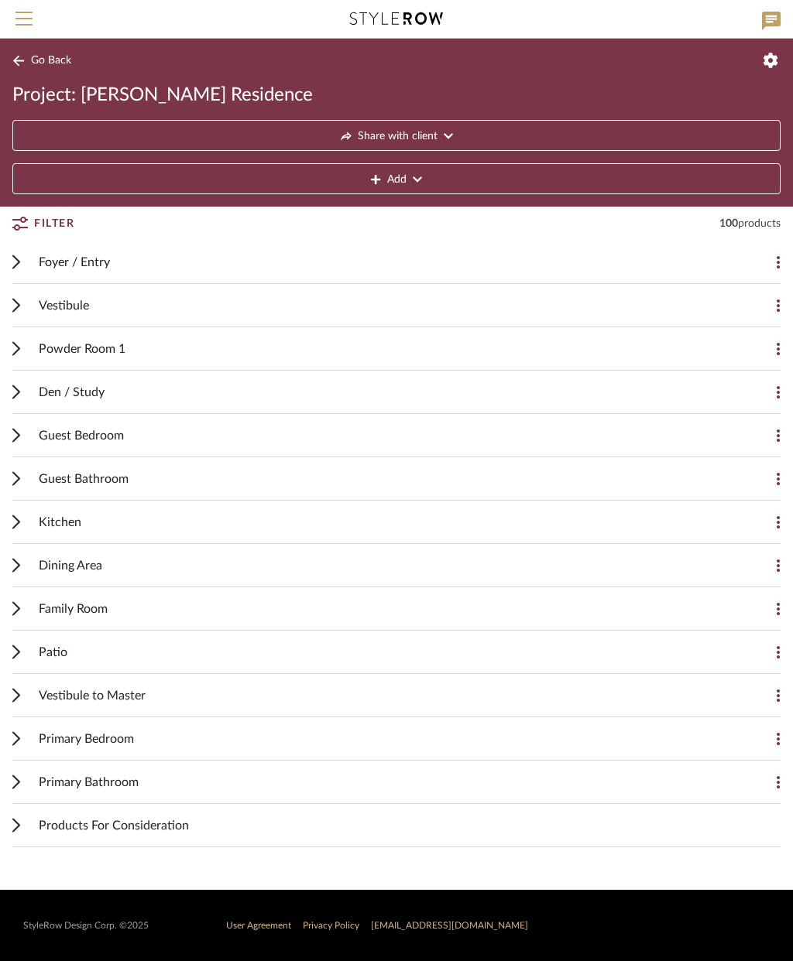
click at [444, 136] on icon at bounding box center [448, 136] width 9 height 11
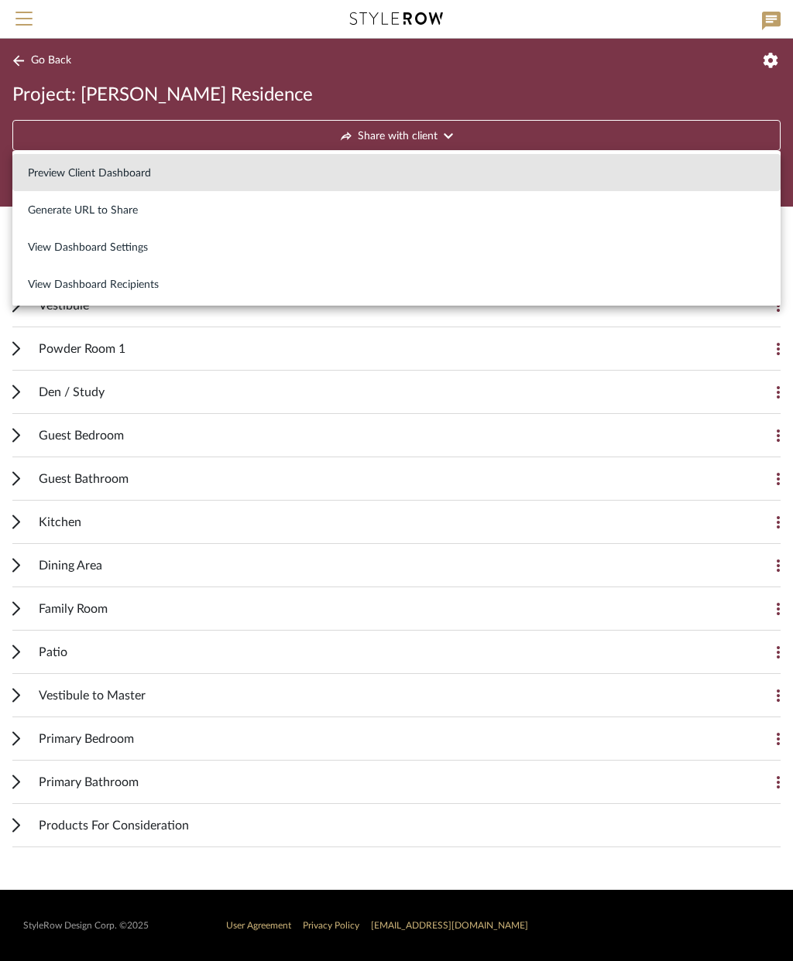
click at [133, 186] on button "Preview Client Dashboard" at bounding box center [396, 172] width 768 height 37
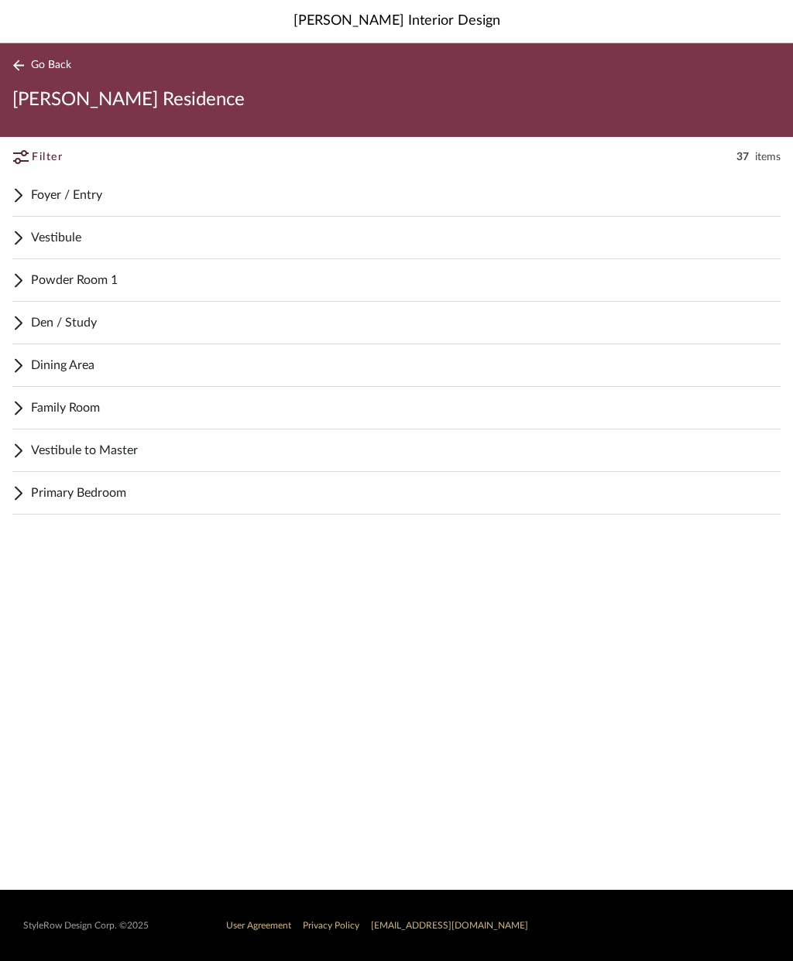
click at [25, 194] on div "Foyer / Entry" at bounding box center [396, 195] width 768 height 43
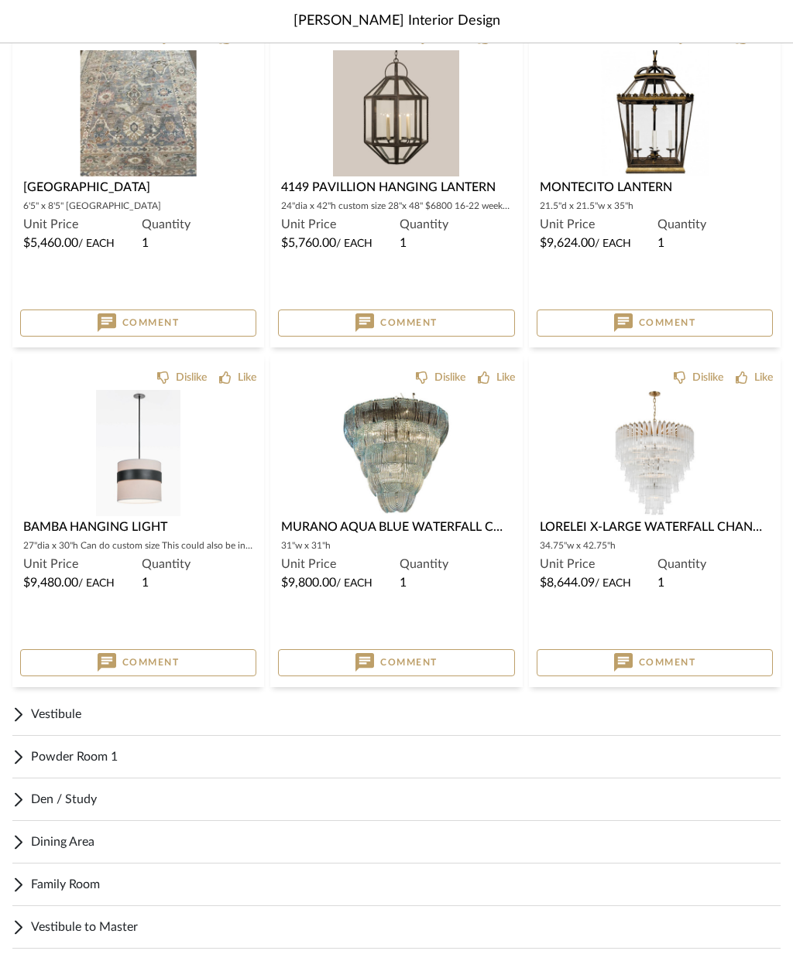
scroll to position [591, 0]
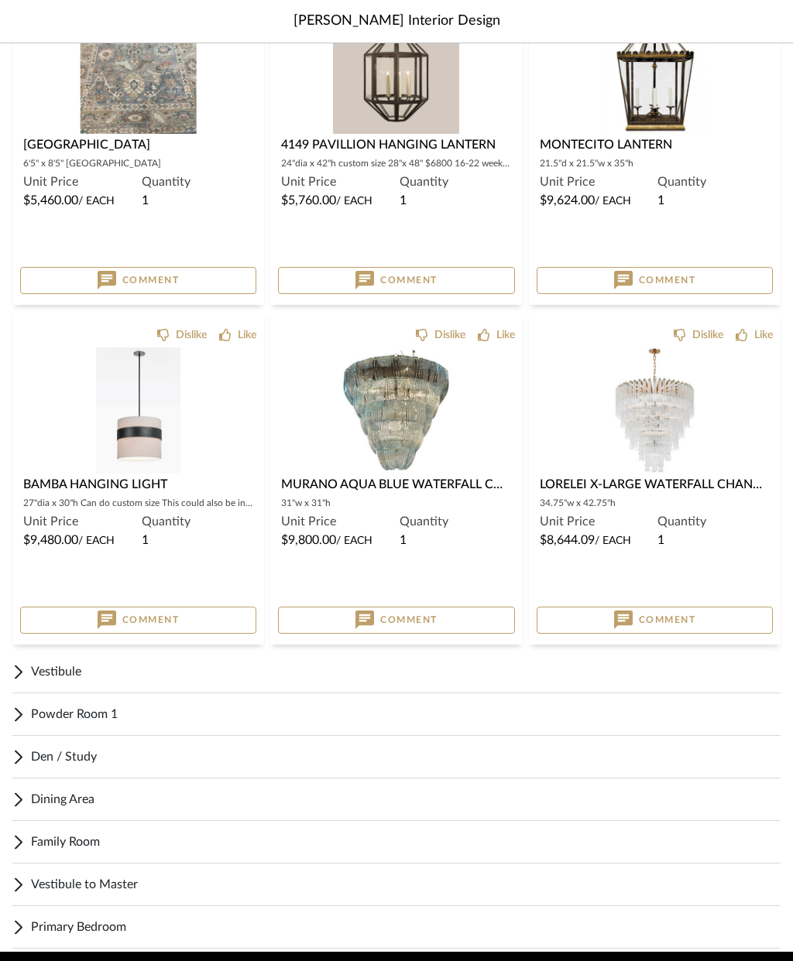
click at [33, 671] on span "Vestibule" at bounding box center [405, 672] width 749 height 19
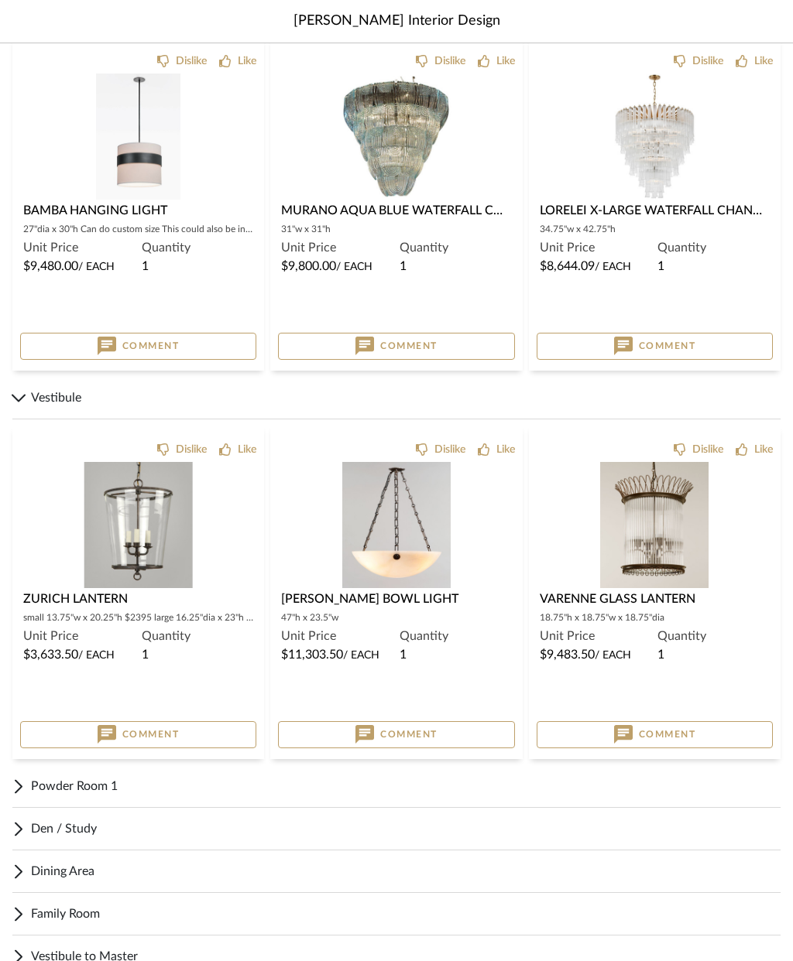
scroll to position [937, 0]
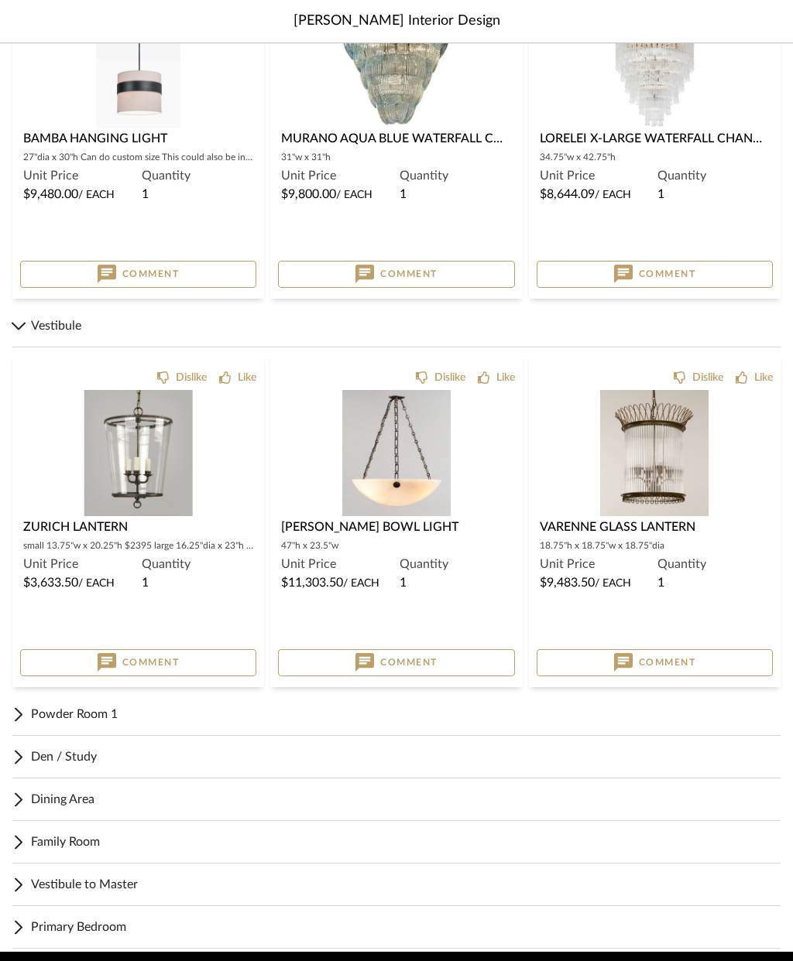
click at [25, 715] on div "Powder Room 1" at bounding box center [396, 715] width 768 height 43
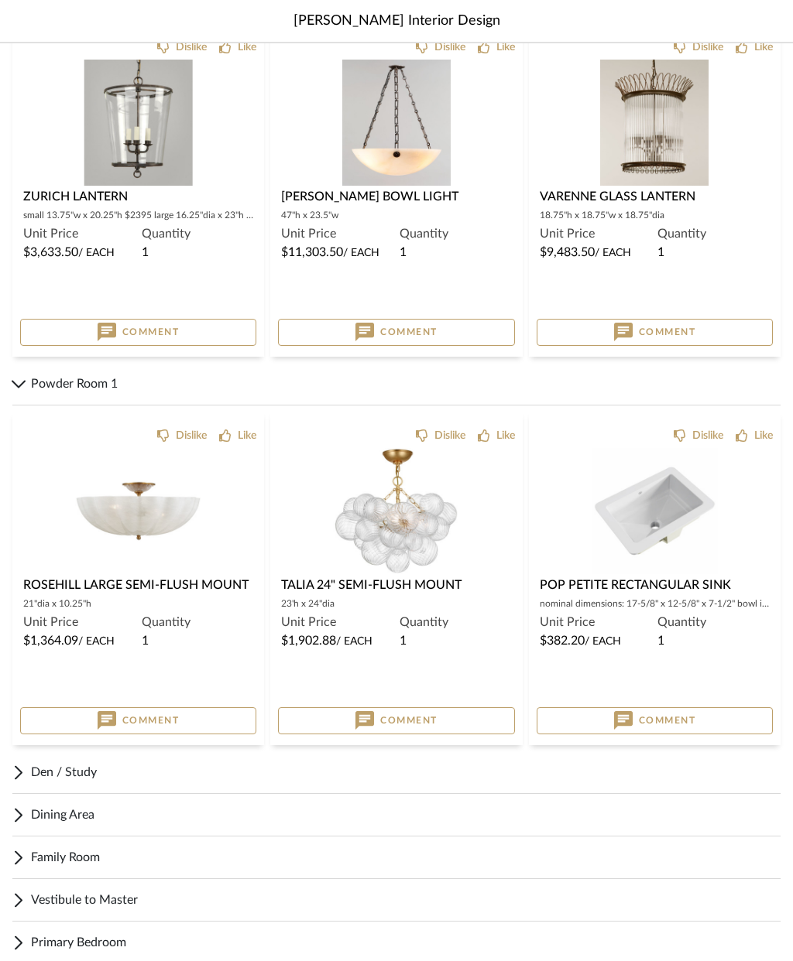
scroll to position [1284, 0]
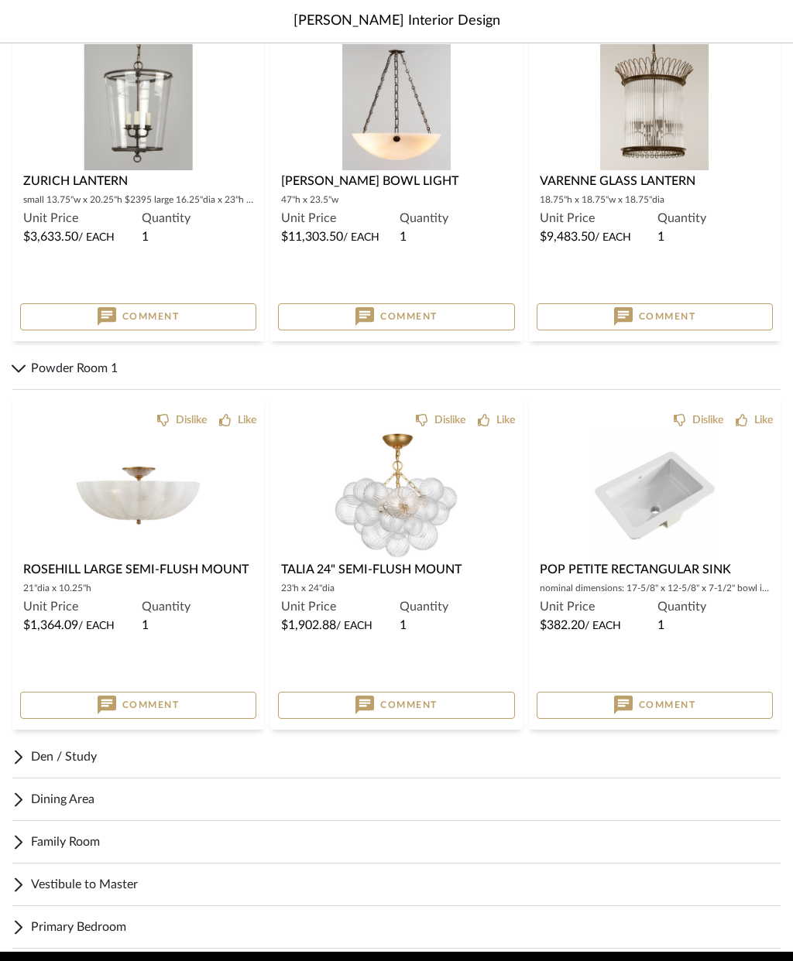
click at [27, 759] on div "Den / Study" at bounding box center [396, 757] width 768 height 43
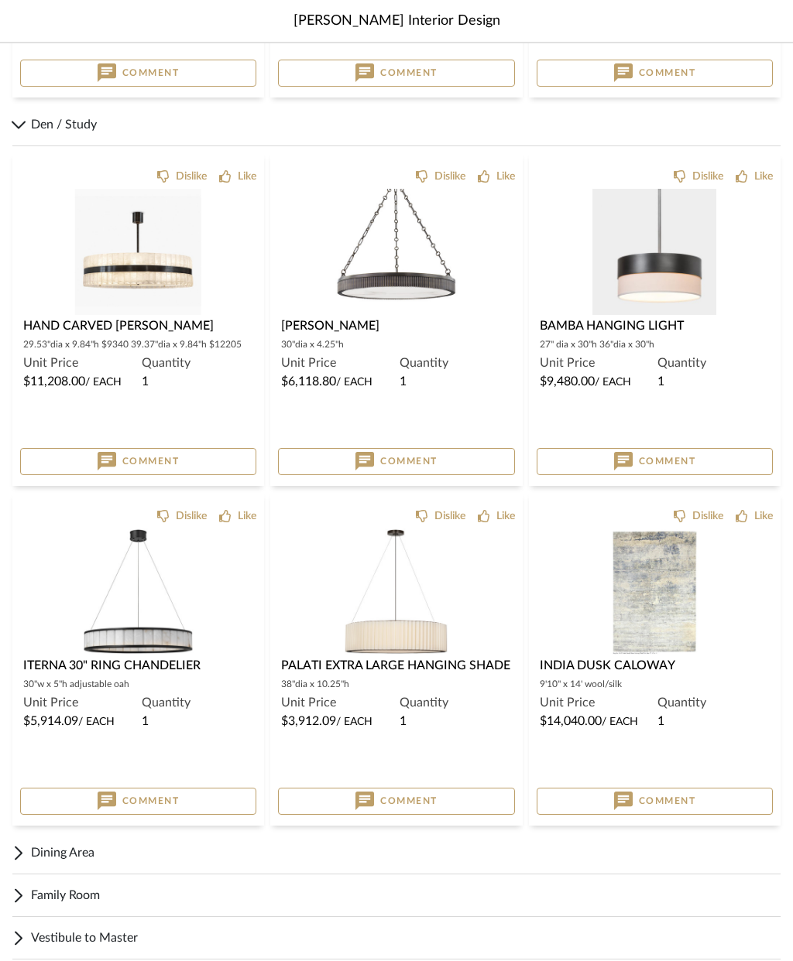
scroll to position [1969, 0]
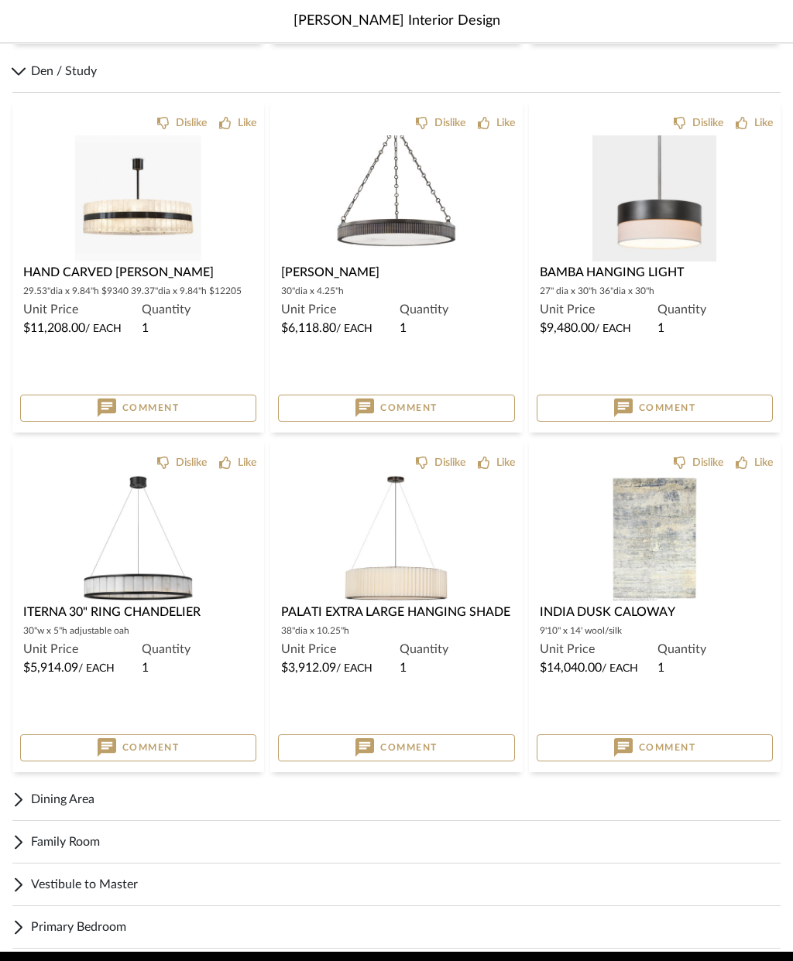
click at [40, 849] on span "Family Room" at bounding box center [405, 842] width 749 height 19
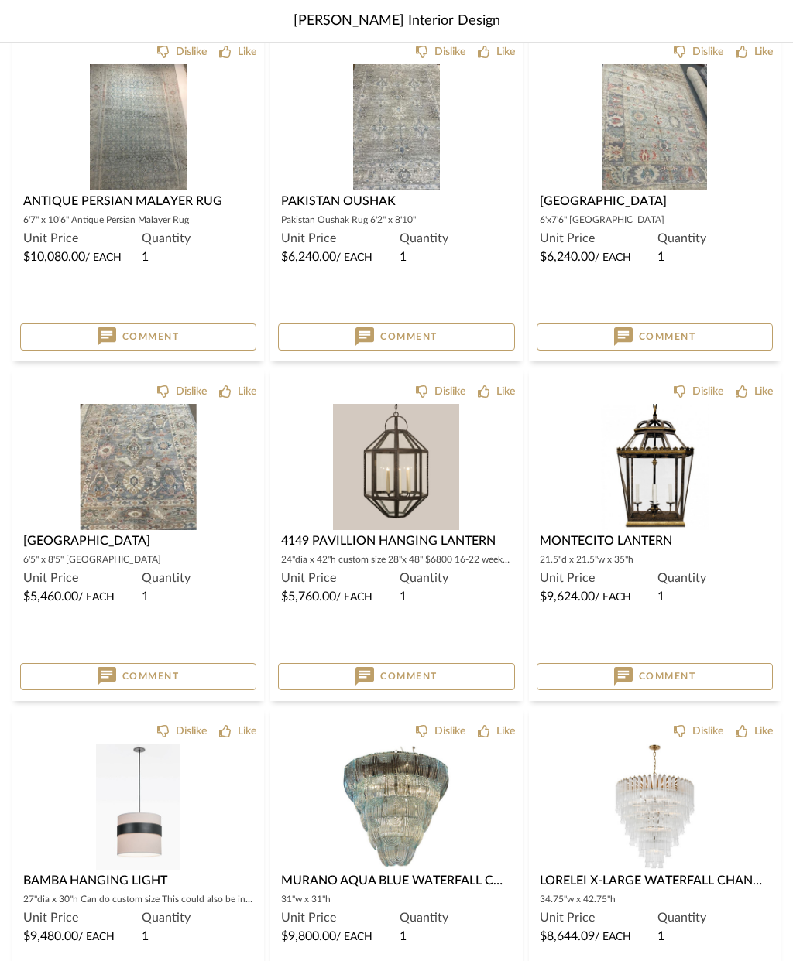
scroll to position [195, 0]
click at [0, 0] on img at bounding box center [0, 0] width 0 height 0
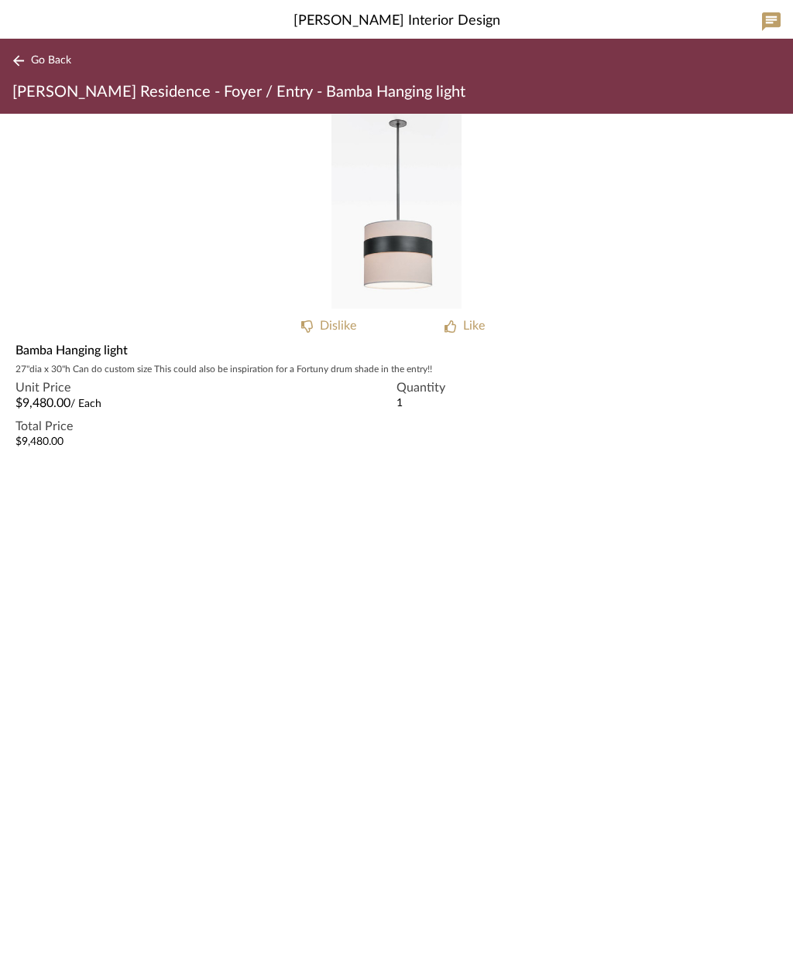
click at [699, 50] on div "Go Back [PERSON_NAME] Residence - Foyer / Entry - Bamba Hanging light" at bounding box center [396, 76] width 793 height 75
click at [57, 54] on span "Go Back" at bounding box center [51, 60] width 40 height 13
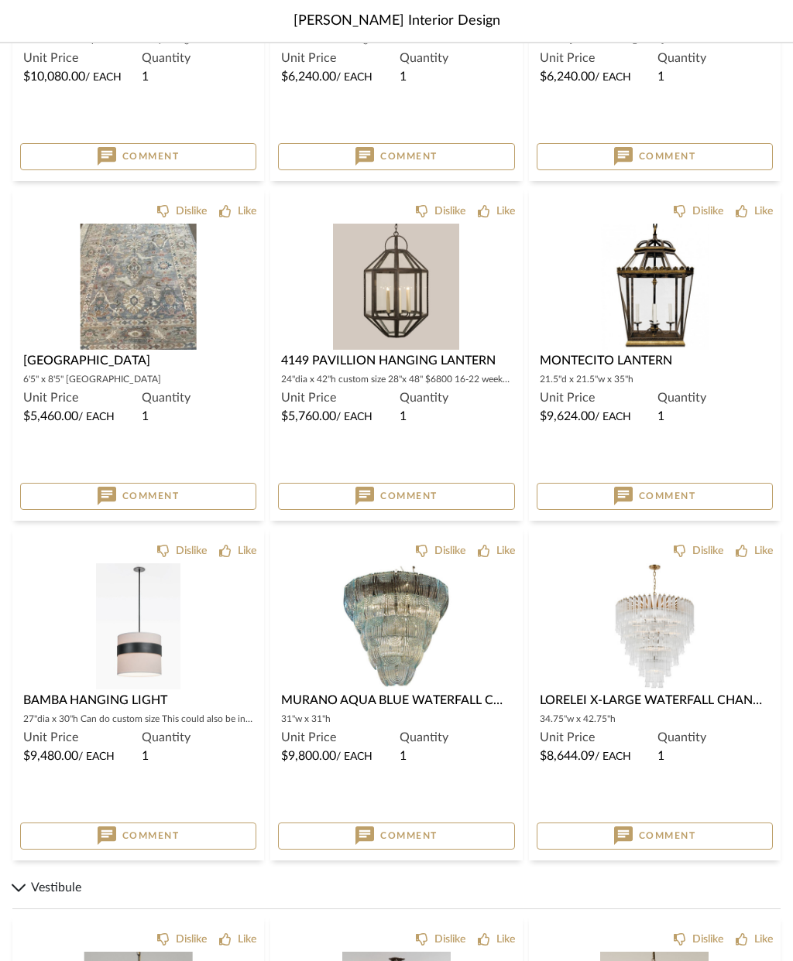
scroll to position [375, 0]
click at [0, 0] on img at bounding box center [0, 0] width 0 height 0
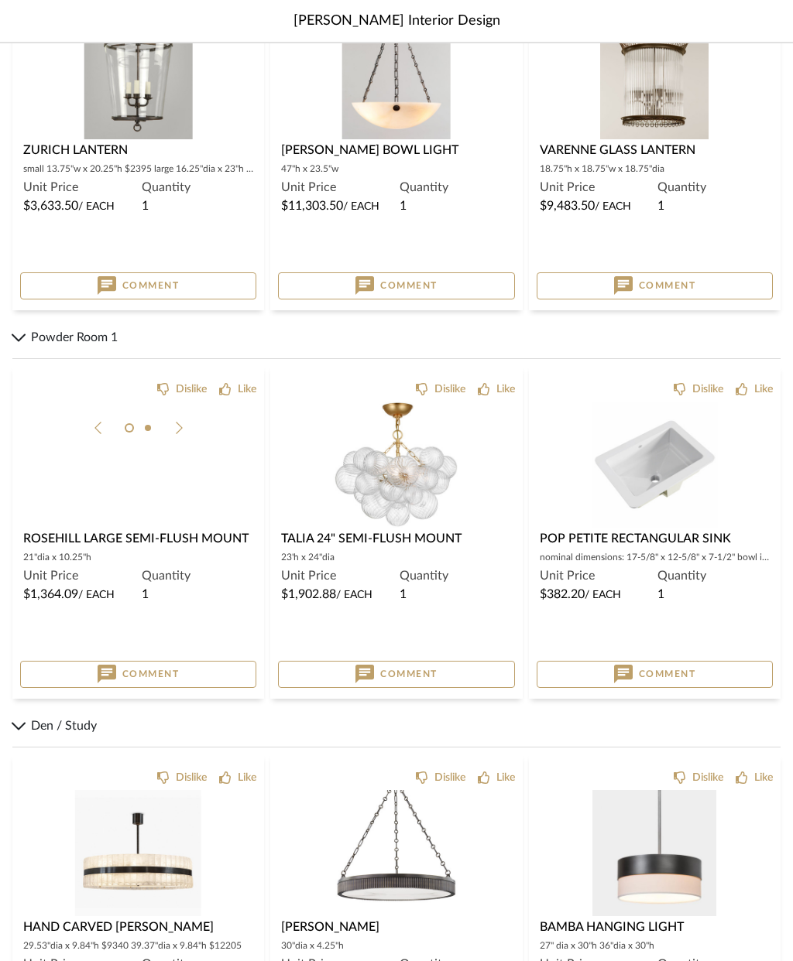
scroll to position [1314, 0]
click at [0, 0] on img at bounding box center [0, 0] width 0 height 0
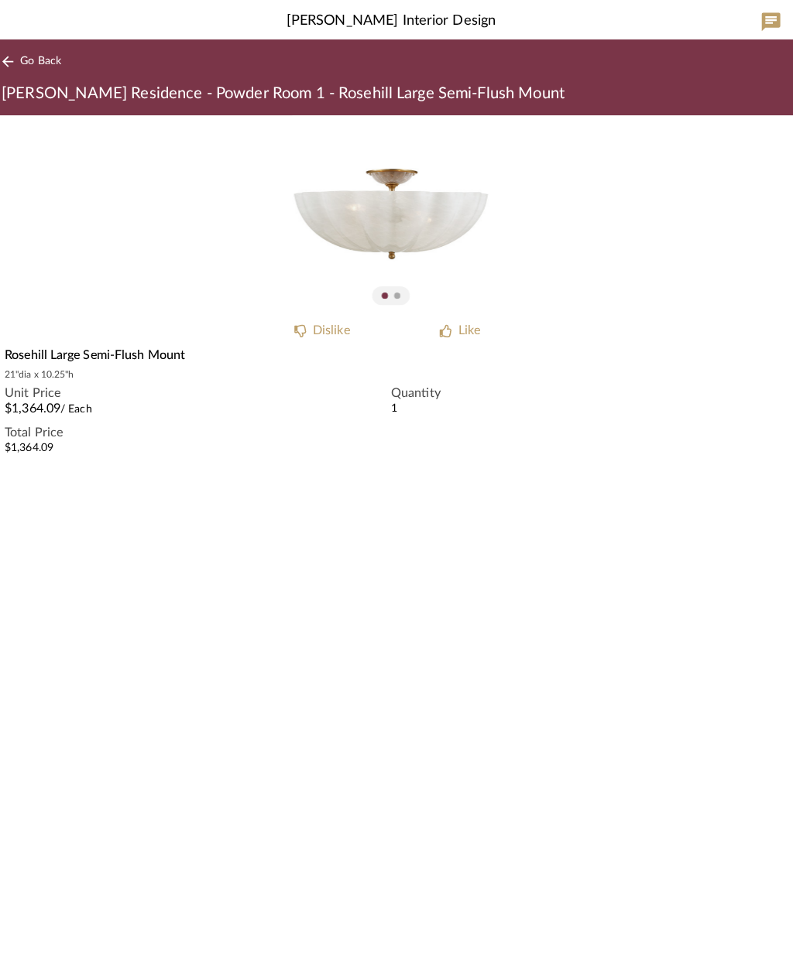
click at [36, 67] on span "Go Back" at bounding box center [51, 60] width 40 height 13
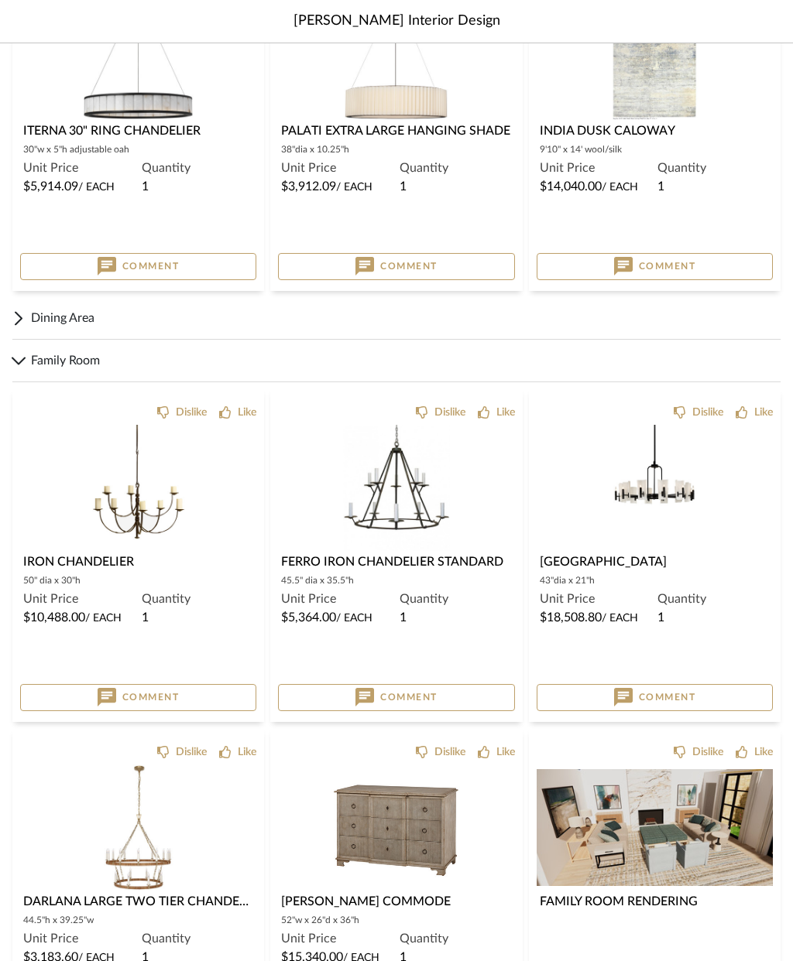
scroll to position [2472, 0]
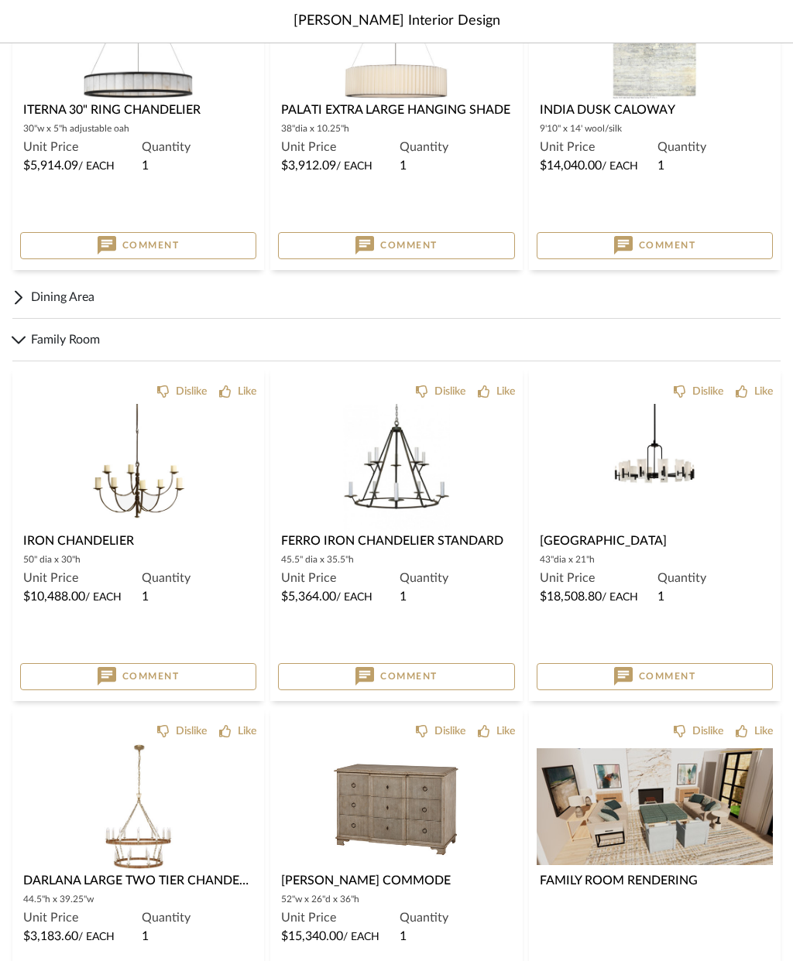
click at [140, 506] on img "0" at bounding box center [138, 467] width 126 height 126
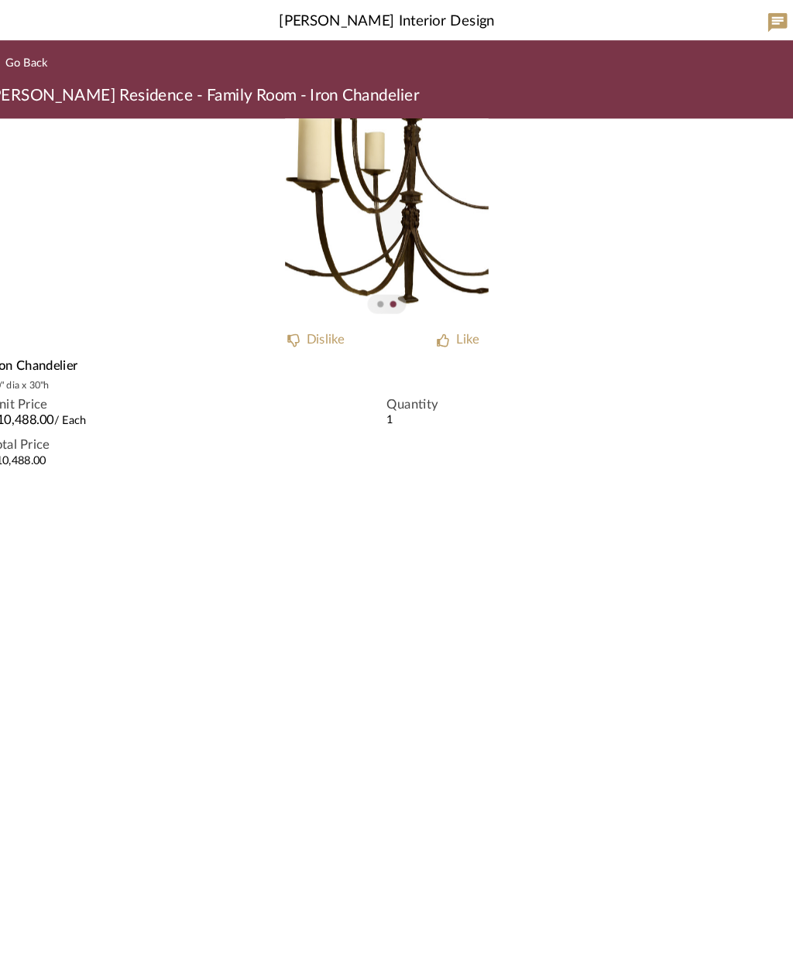
click at [31, 63] on span "Go Back" at bounding box center [51, 60] width 40 height 13
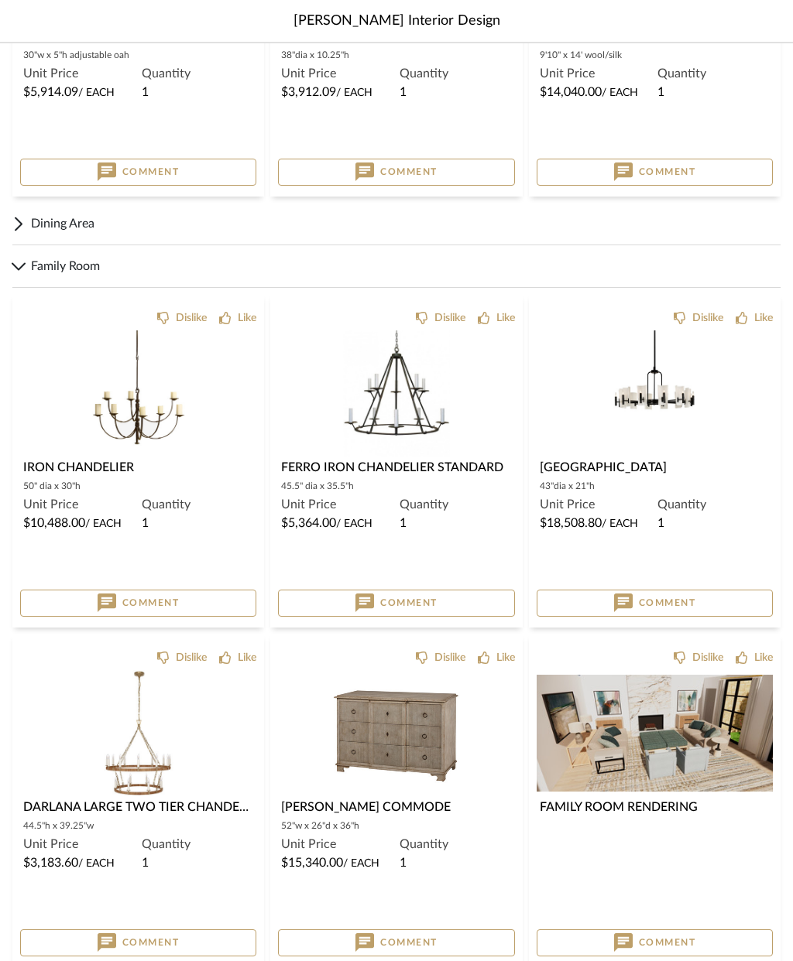
scroll to position [2655, 0]
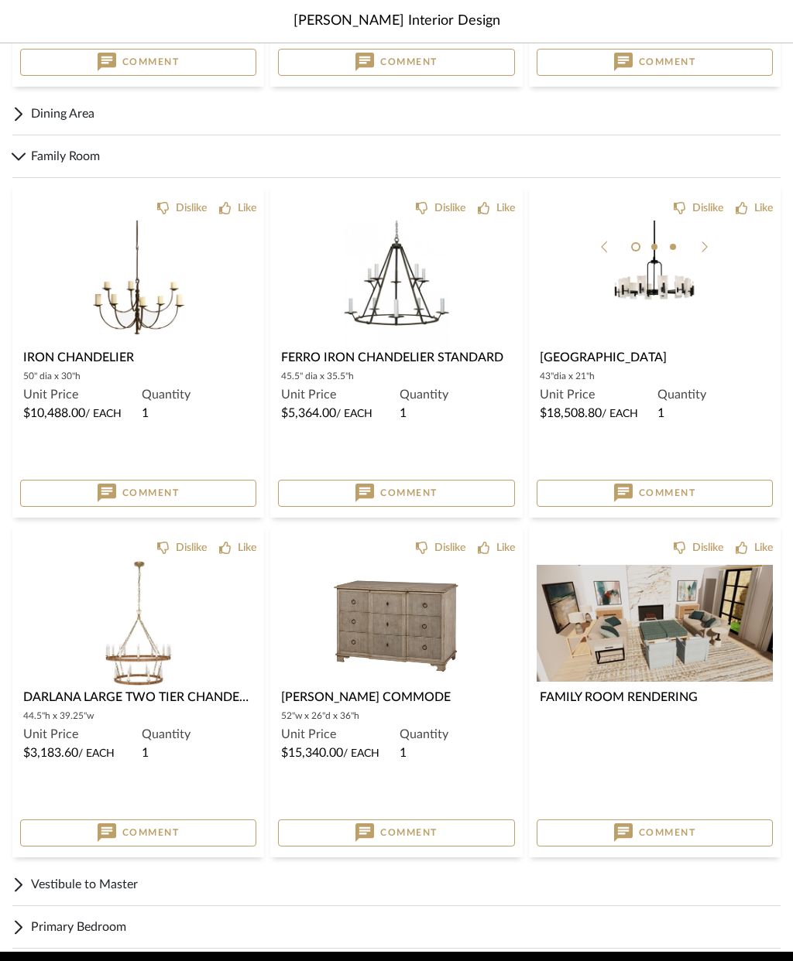
click at [0, 0] on img at bounding box center [0, 0] width 0 height 0
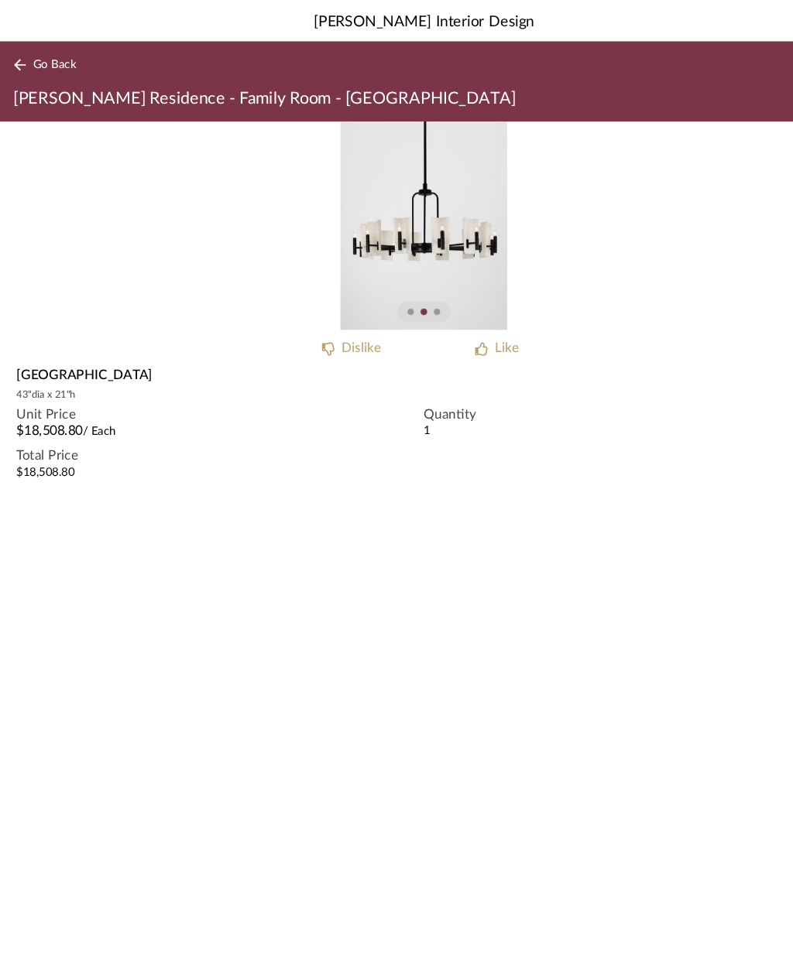
click at [27, 53] on button "Go Back" at bounding box center [44, 60] width 64 height 19
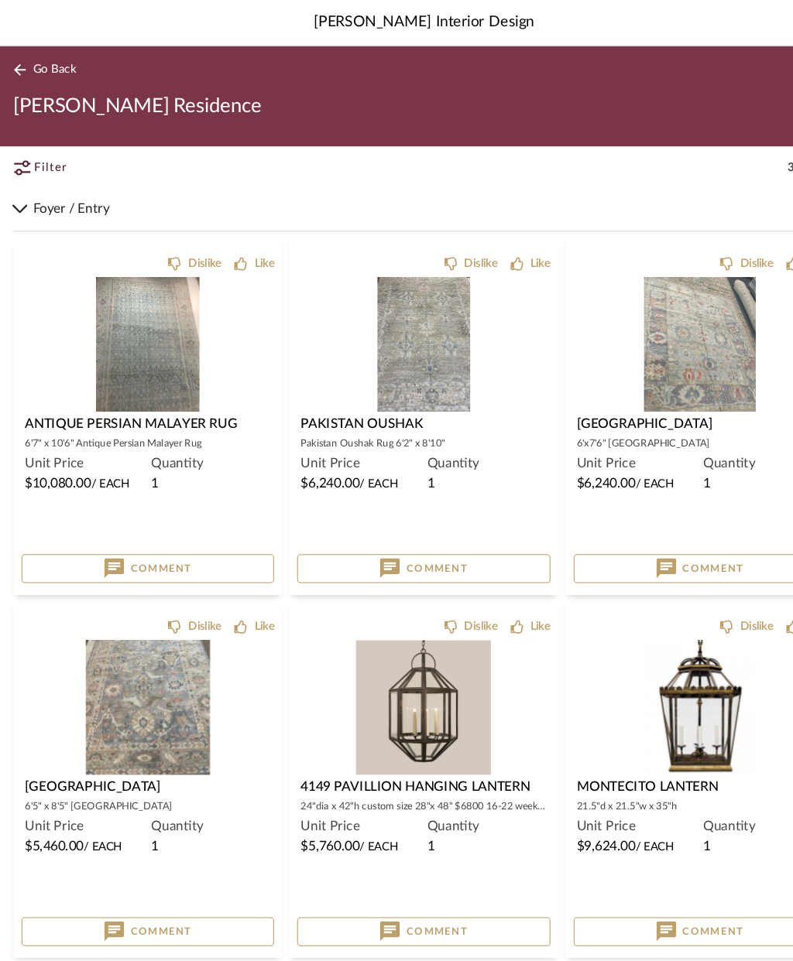
scroll to position [2717, 0]
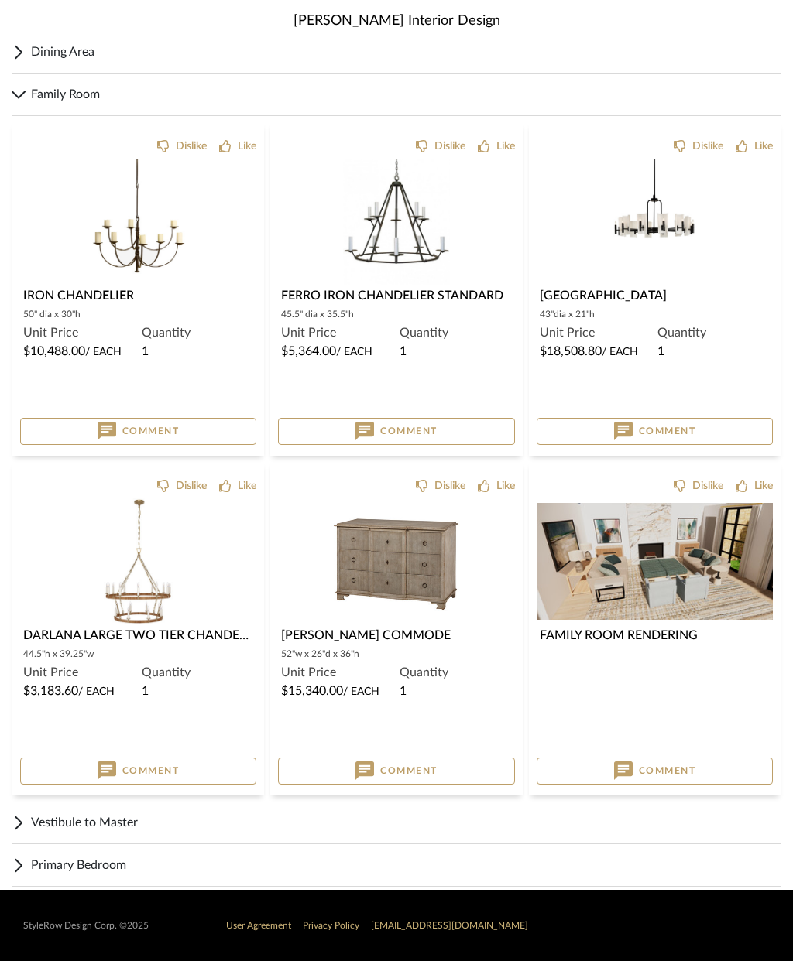
click at [0, 0] on img at bounding box center [0, 0] width 0 height 0
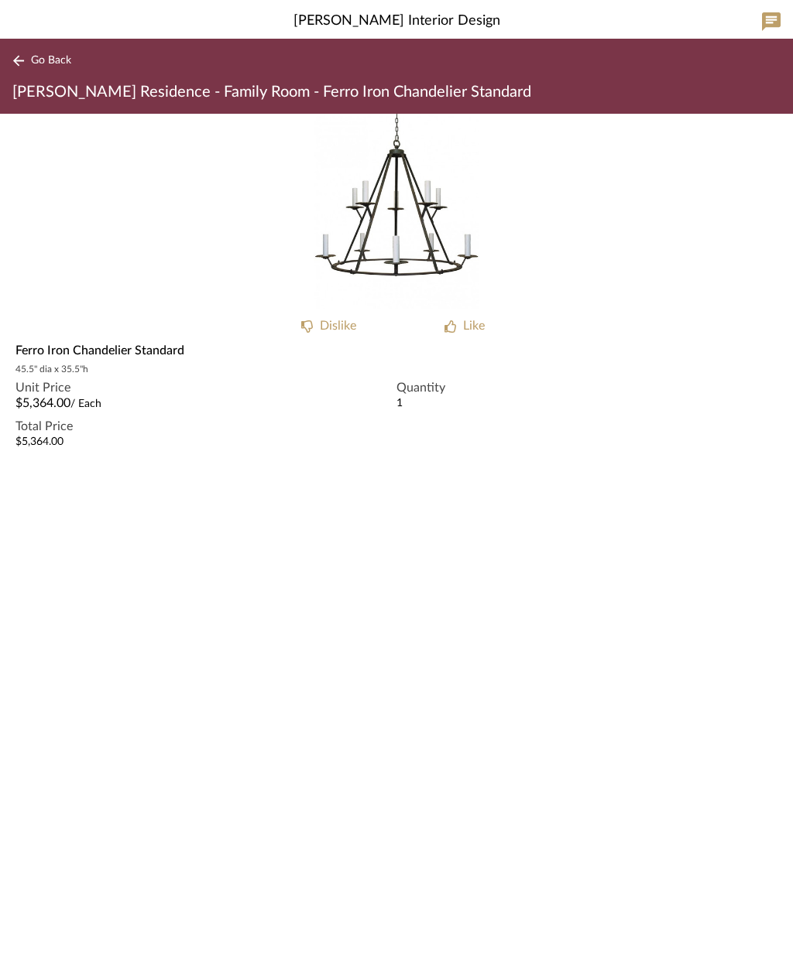
click at [54, 62] on span "Go Back" at bounding box center [51, 60] width 40 height 13
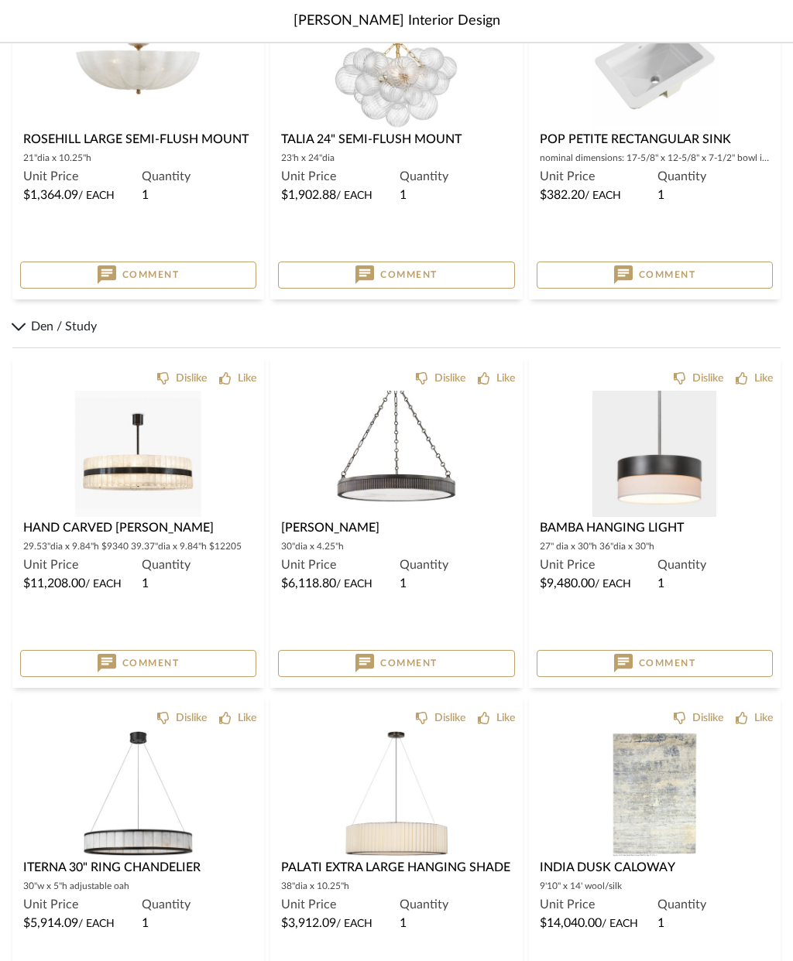
scroll to position [1714, 0]
click at [407, 491] on img "0" at bounding box center [396, 454] width 126 height 126
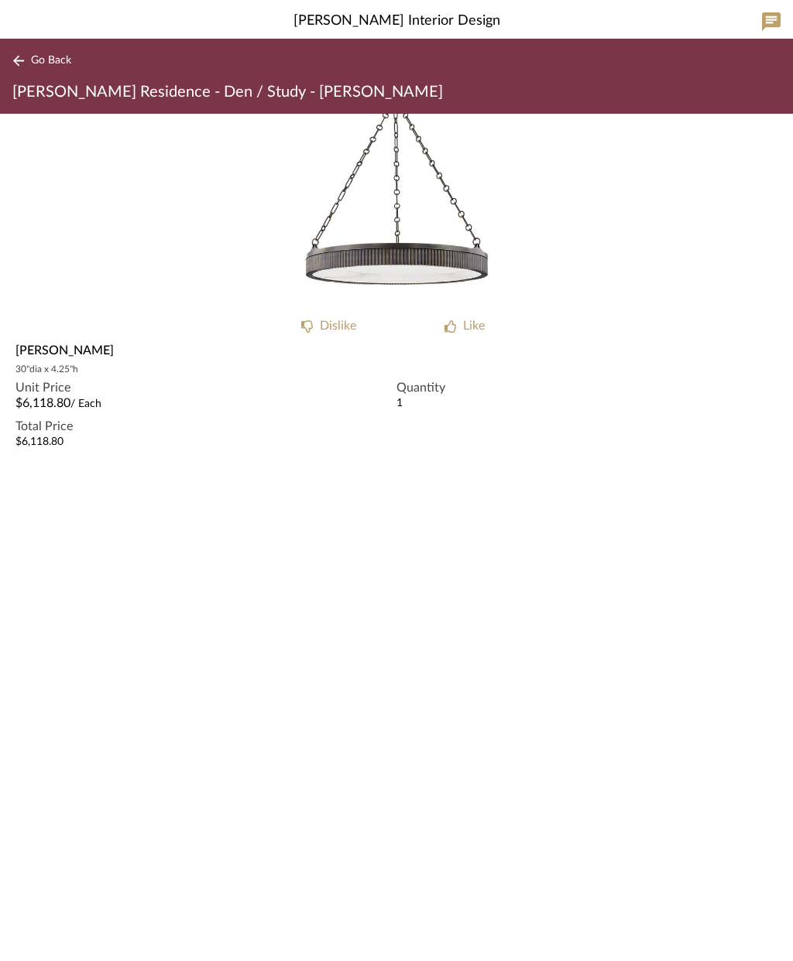
click at [43, 55] on span "Go Back" at bounding box center [51, 60] width 40 height 13
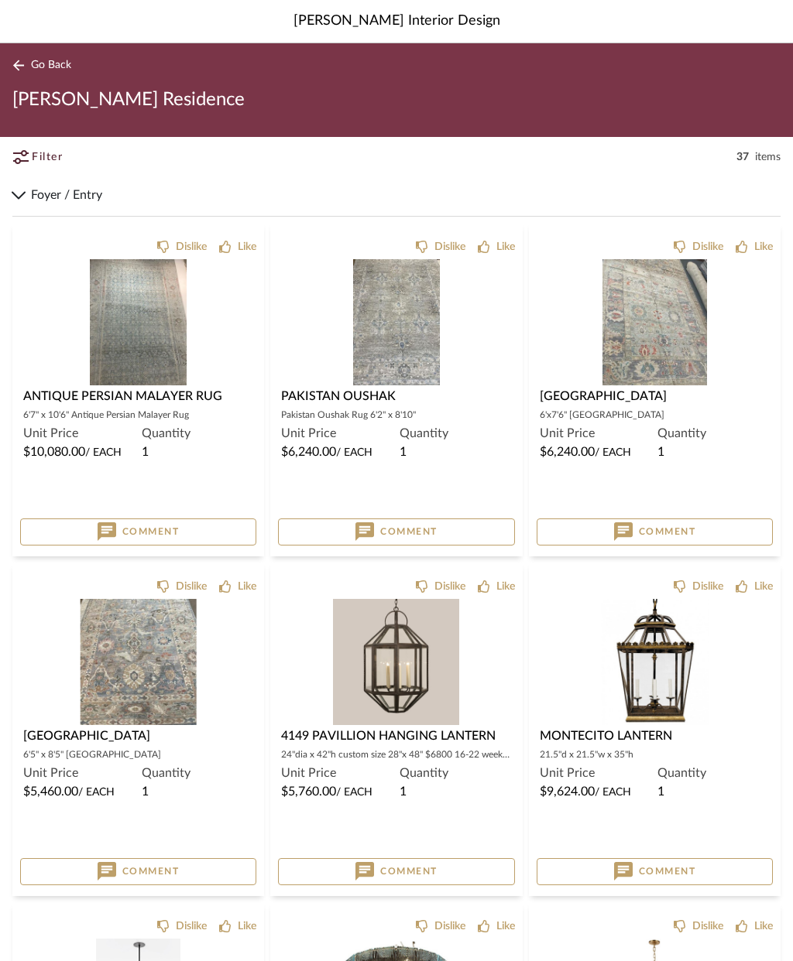
scroll to position [1714, 0]
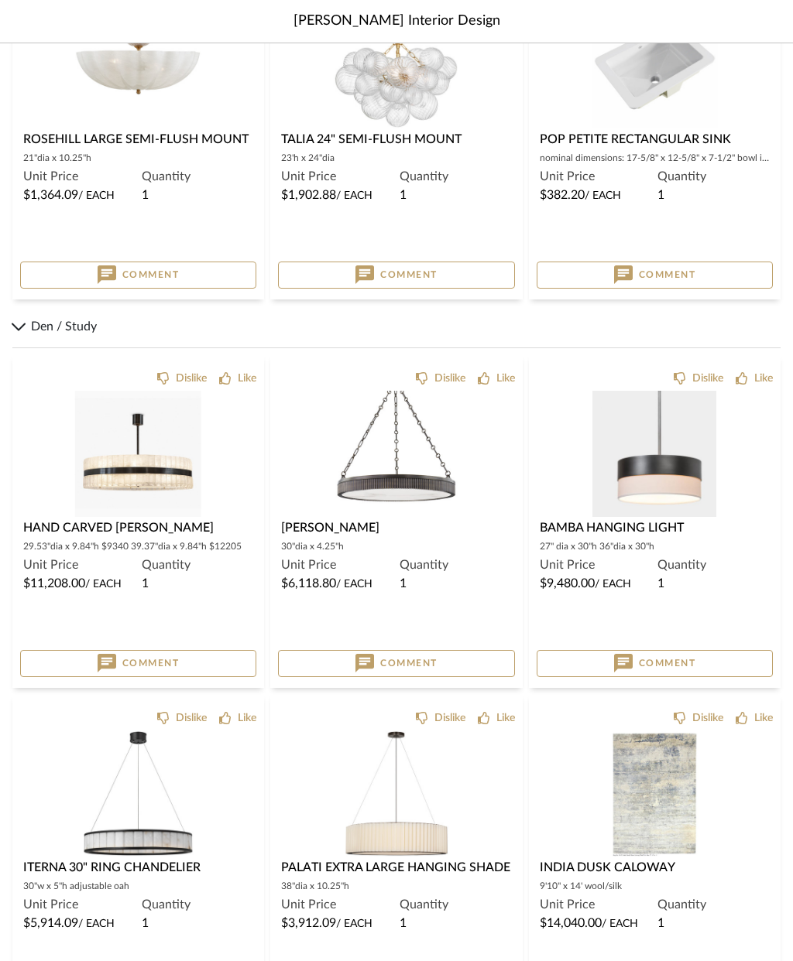
click at [152, 488] on img "0" at bounding box center [138, 454] width 126 height 126
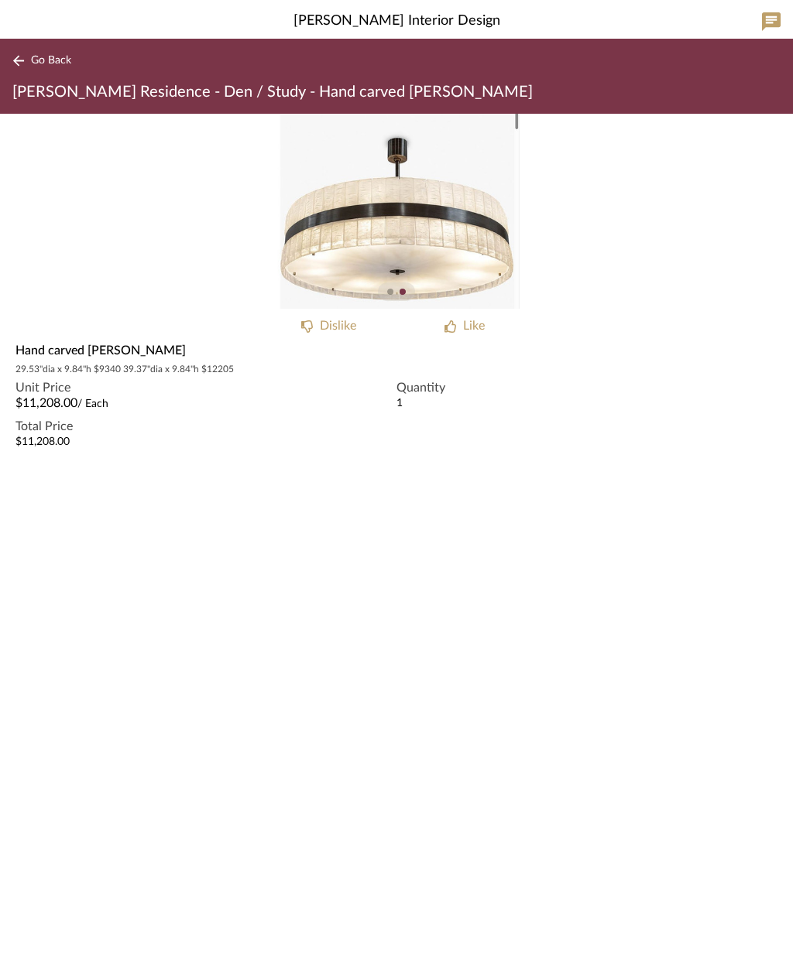
click at [42, 53] on button "Go Back" at bounding box center [44, 60] width 64 height 19
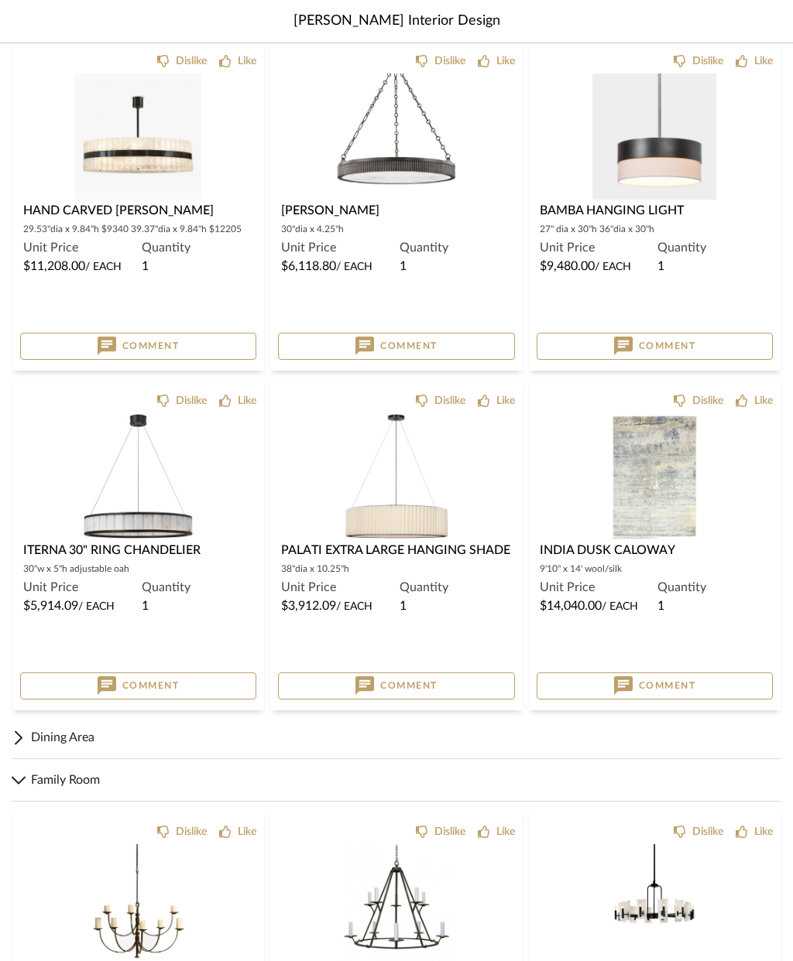
scroll to position [2030, 0]
click at [20, 785] on icon at bounding box center [19, 782] width 14 height 9
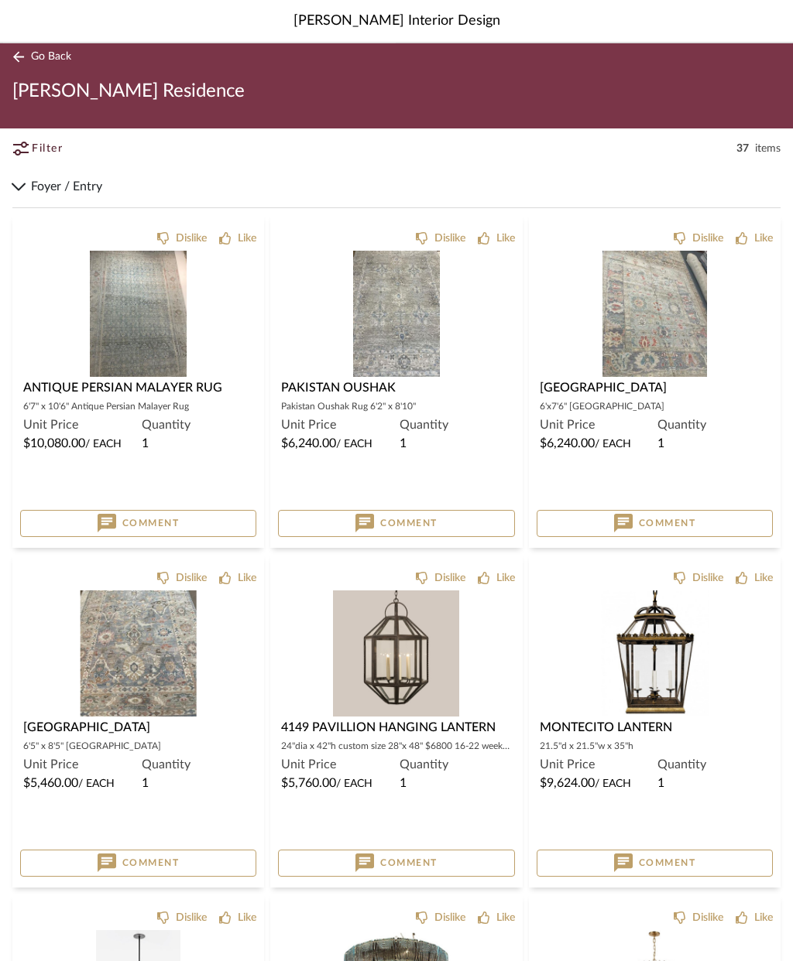
scroll to position [0, 0]
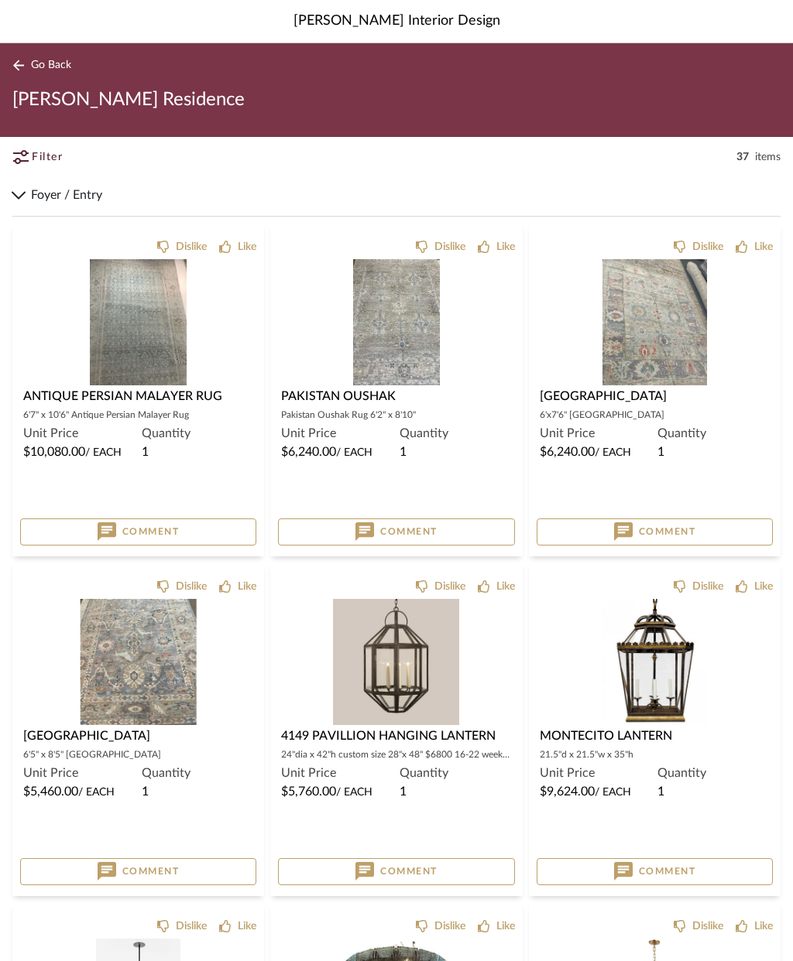
click at [62, 57] on link "Go Back" at bounding box center [44, 65] width 64 height 19
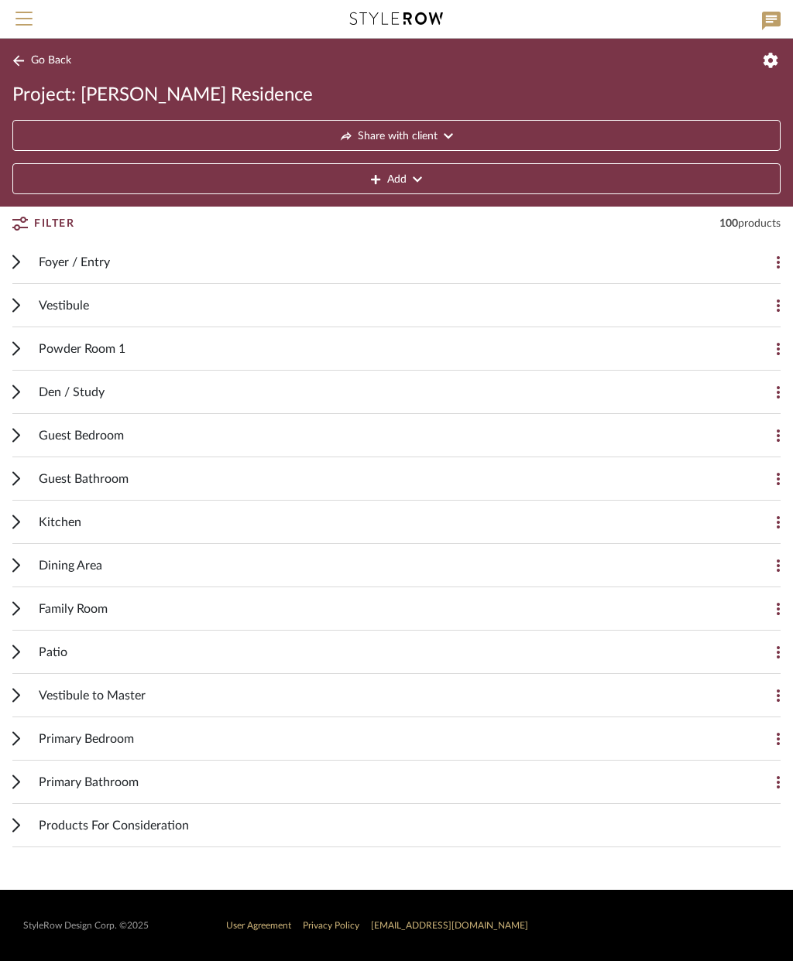
click at [91, 392] on span "Den / Study" at bounding box center [72, 392] width 66 height 19
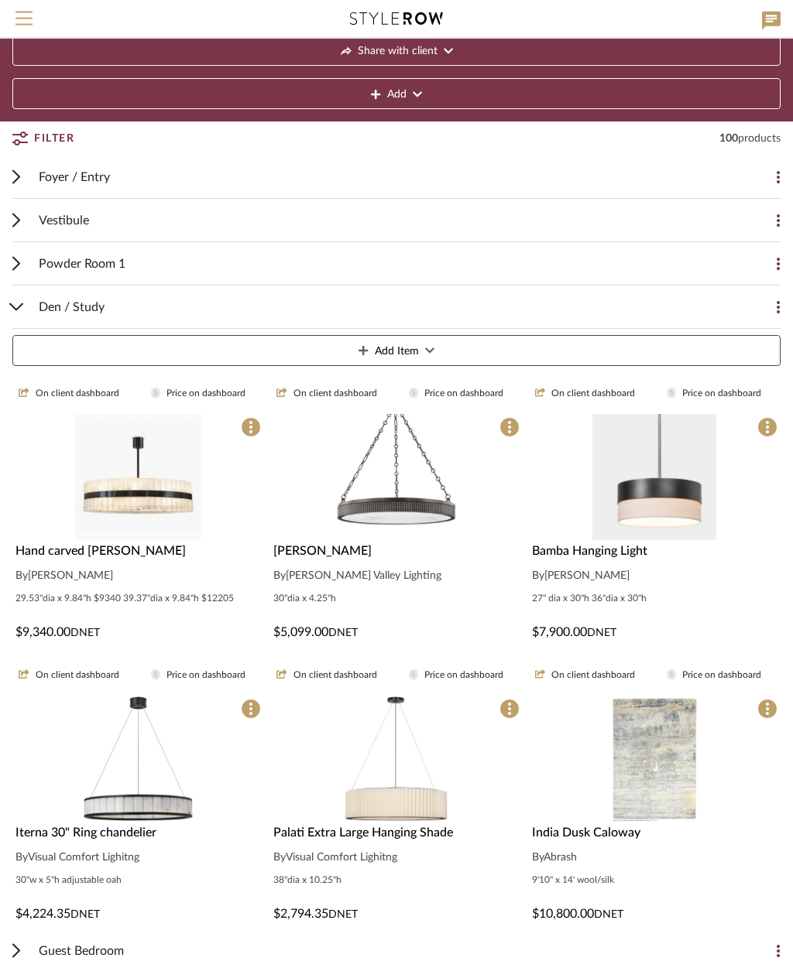
scroll to position [85, 0]
click at [0, 0] on img at bounding box center [0, 0] width 0 height 0
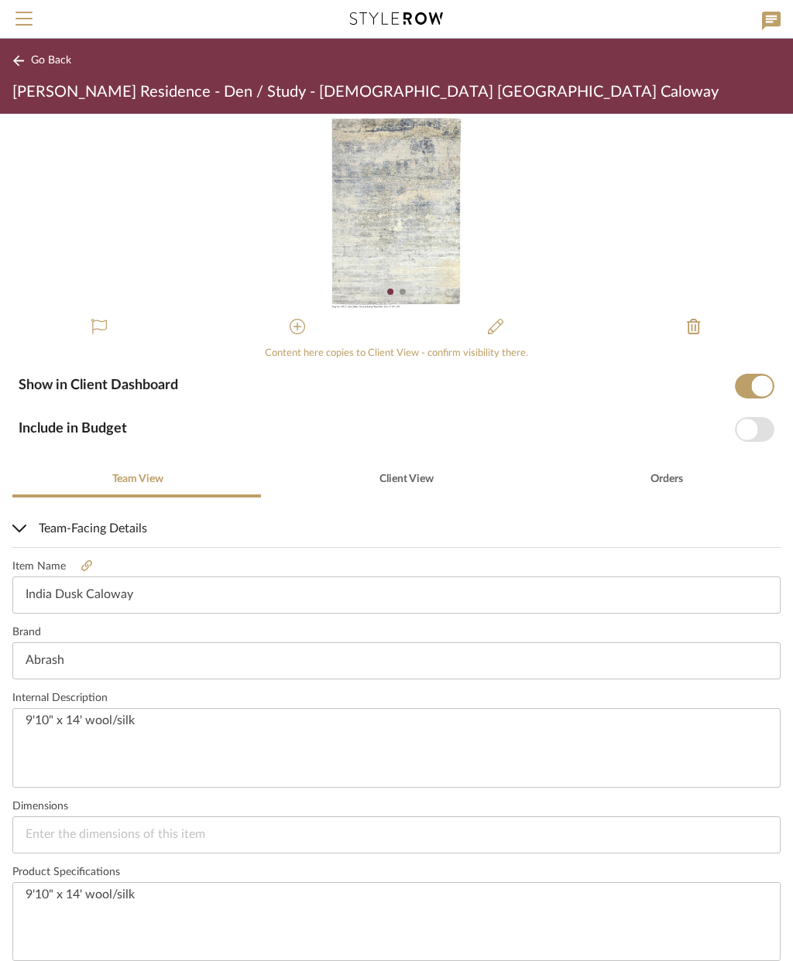
click at [404, 246] on img "0" at bounding box center [396, 211] width 138 height 195
click at [412, 212] on img "0" at bounding box center [396, 211] width 138 height 195
click at [404, 224] on img "0" at bounding box center [396, 211] width 138 height 195
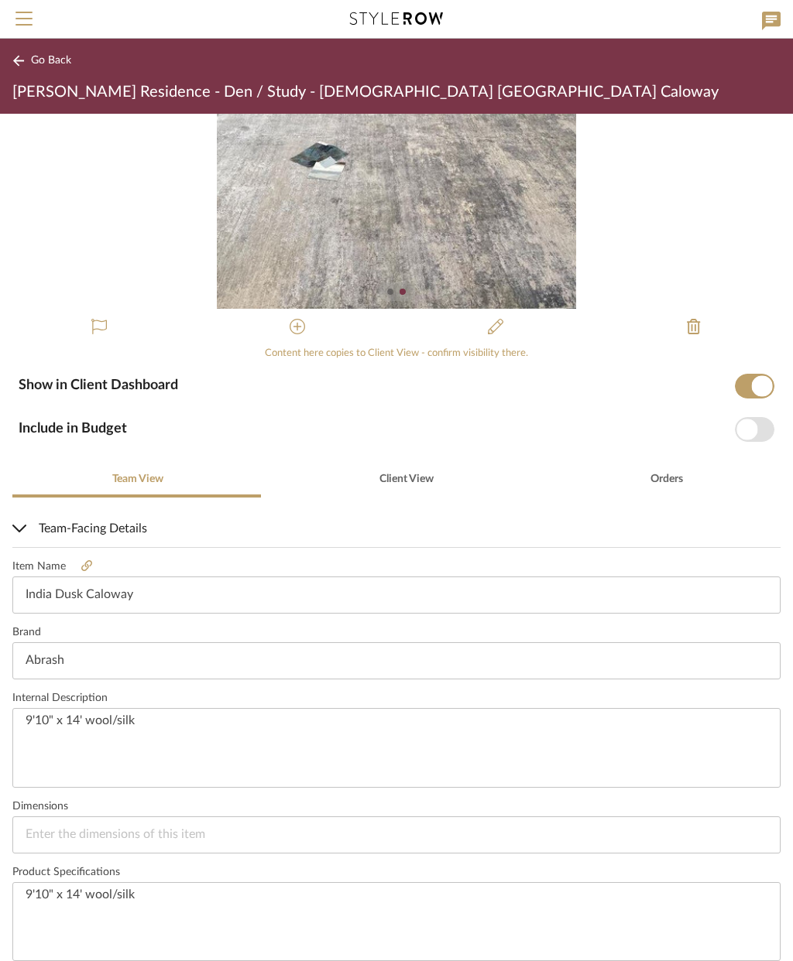
click at [437, 235] on img "1" at bounding box center [397, 211] width 360 height 195
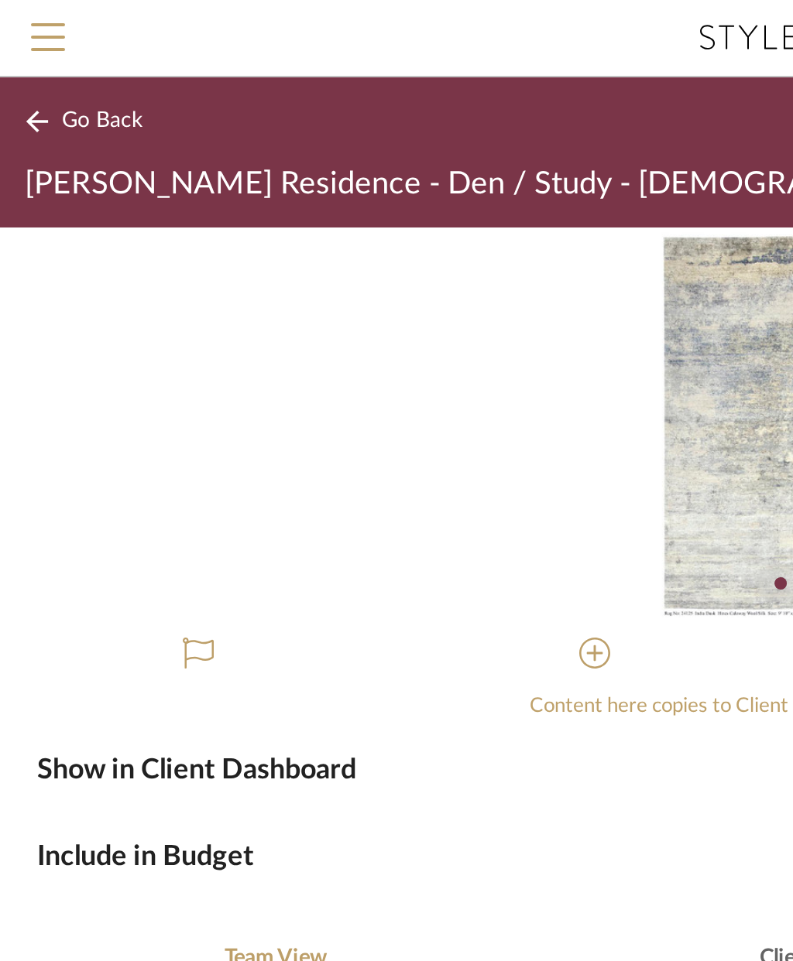
click at [43, 57] on span "Go Back" at bounding box center [51, 60] width 40 height 13
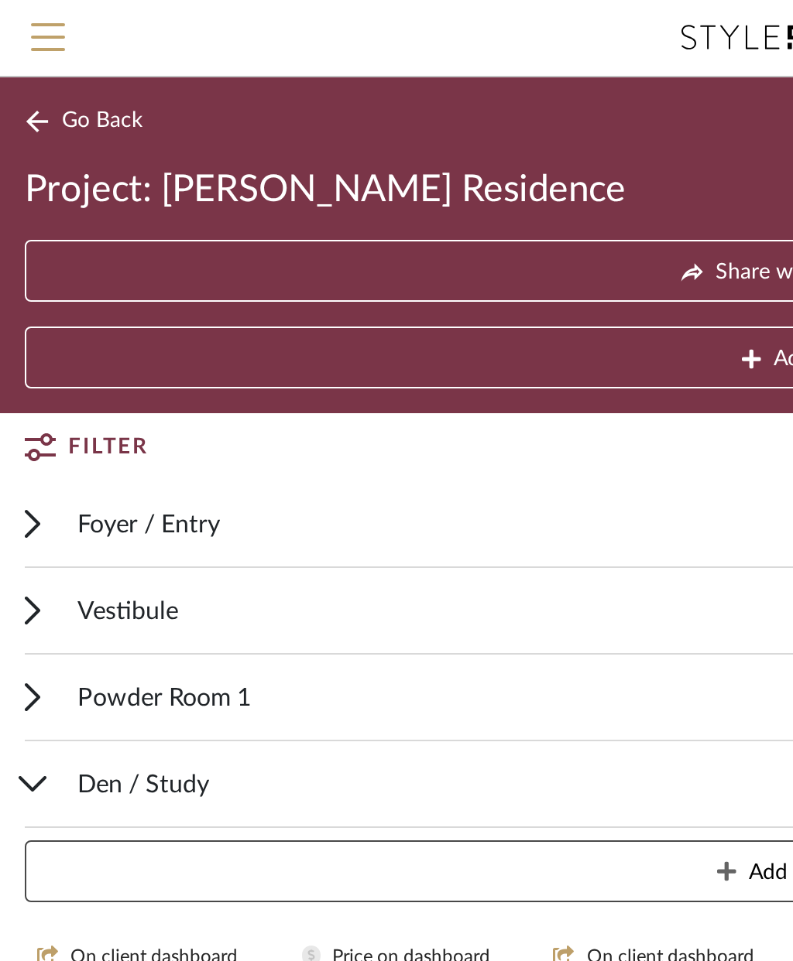
scroll to position [147, 0]
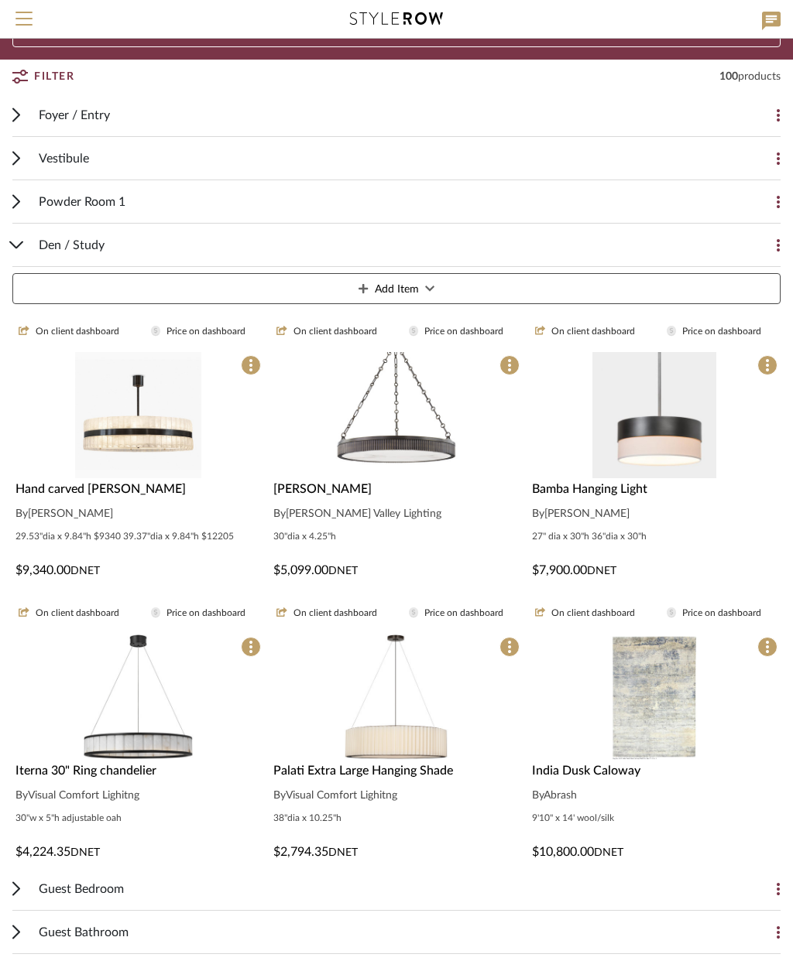
click at [13, 252] on div "Den / Study Add Item" at bounding box center [396, 267] width 768 height 87
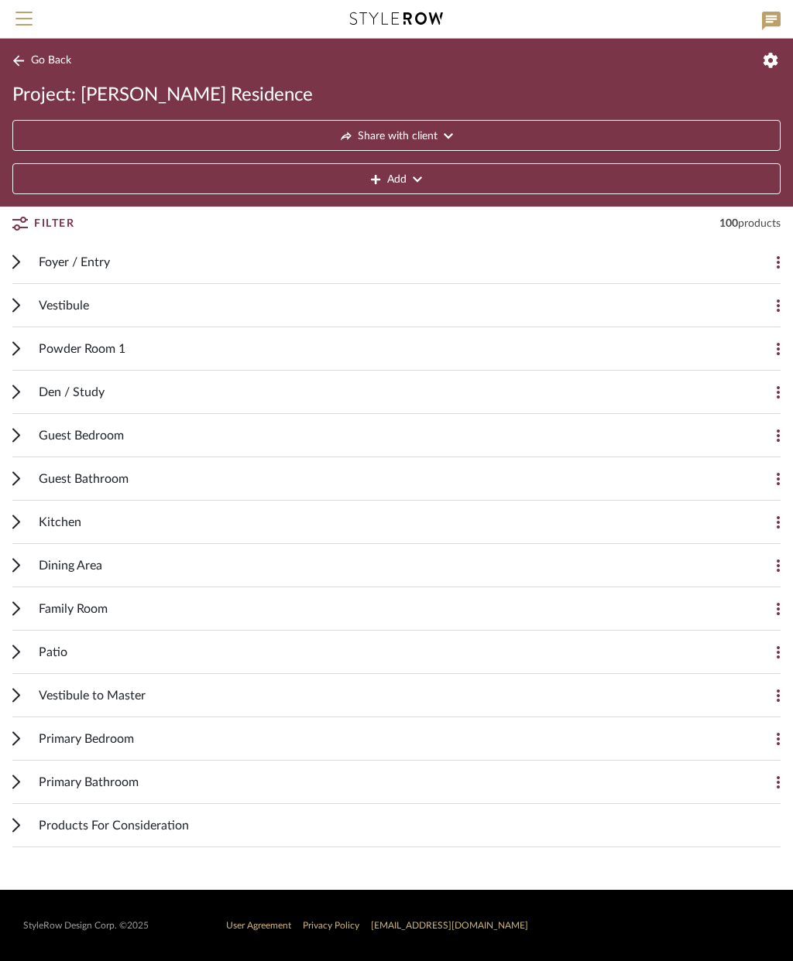
click at [94, 261] on span "Foyer / Entry" at bounding box center [74, 262] width 71 height 19
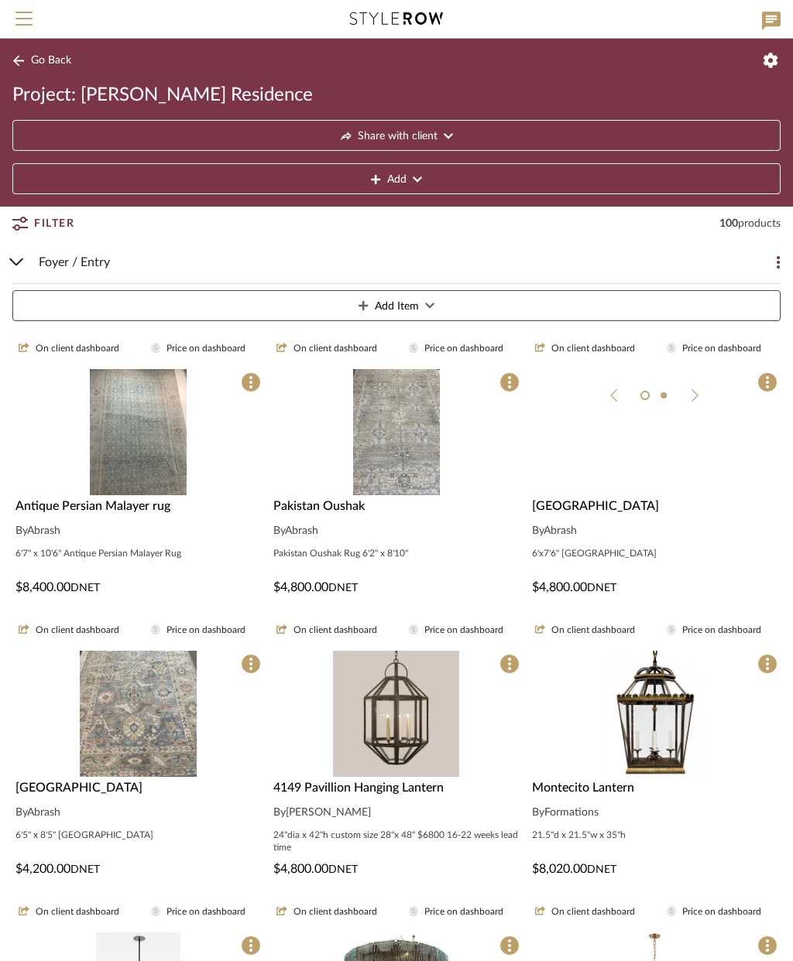
click at [0, 0] on img at bounding box center [0, 0] width 0 height 0
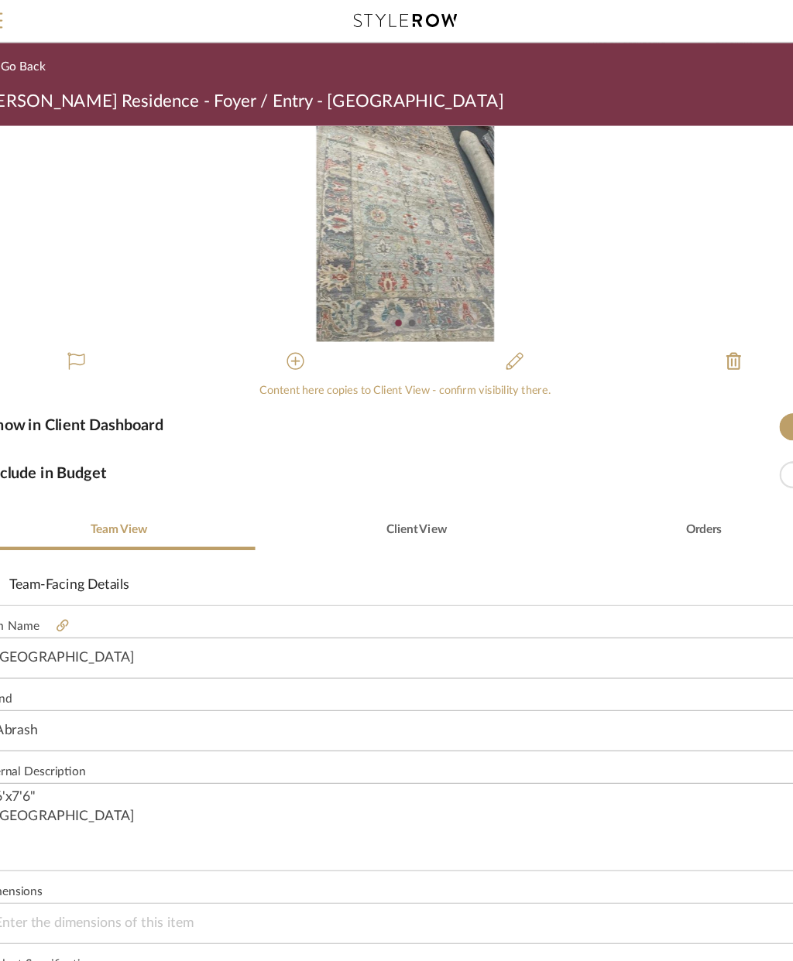
click at [36, 57] on span "Go Back" at bounding box center [51, 60] width 40 height 13
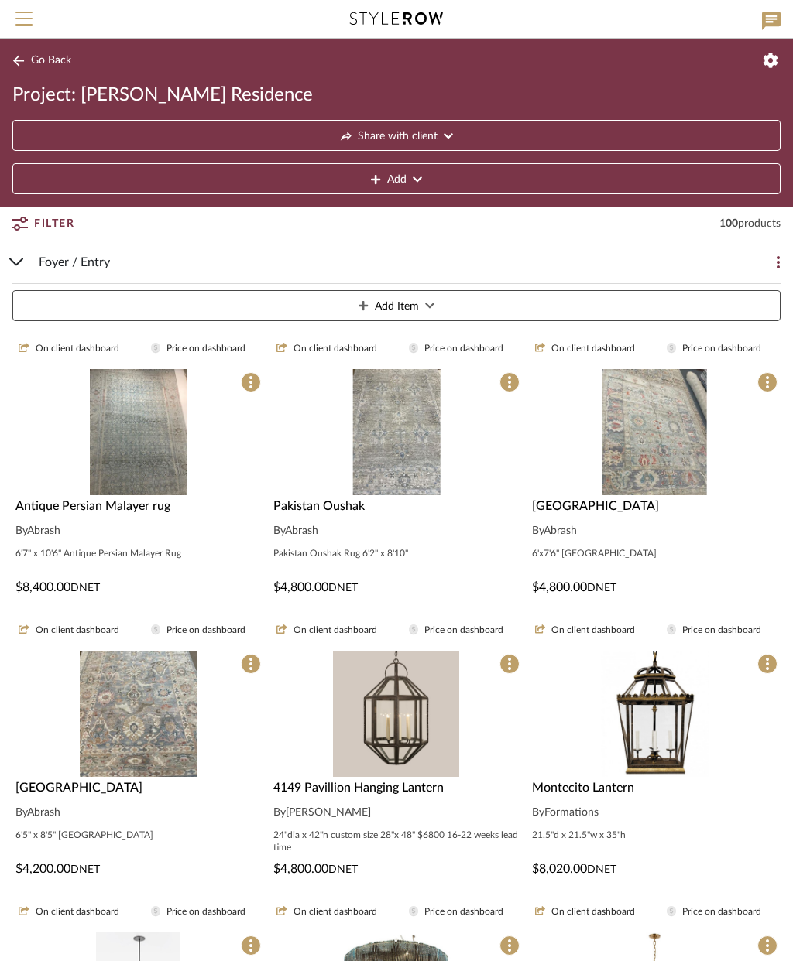
click at [0, 0] on img at bounding box center [0, 0] width 0 height 0
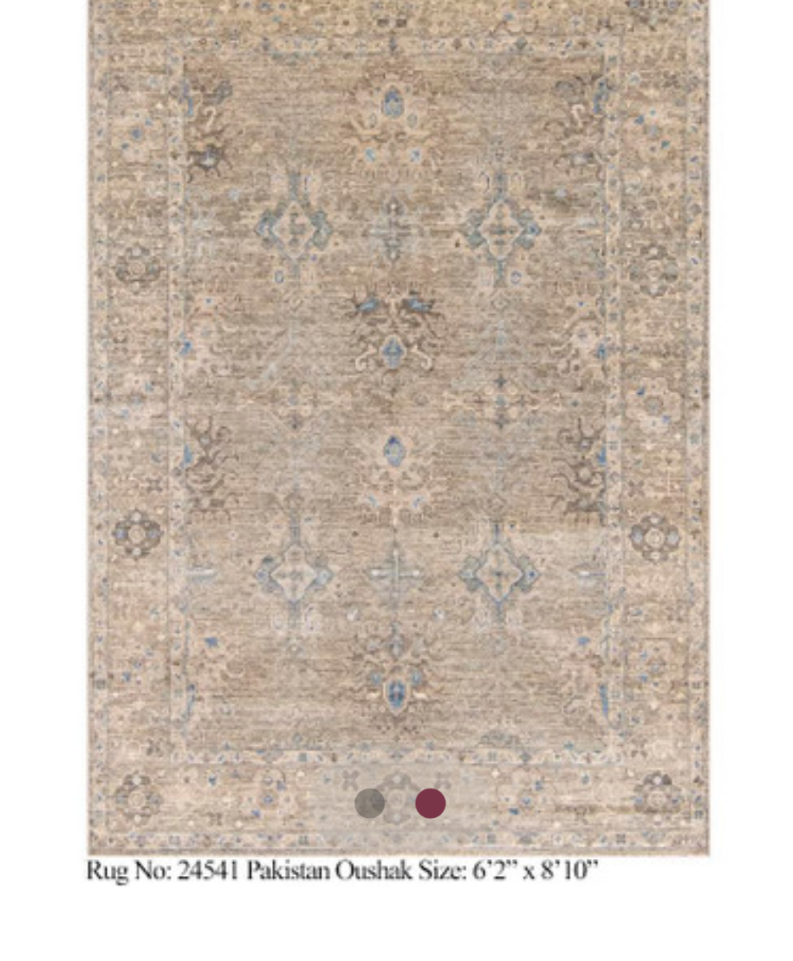
scroll to position [4, 0]
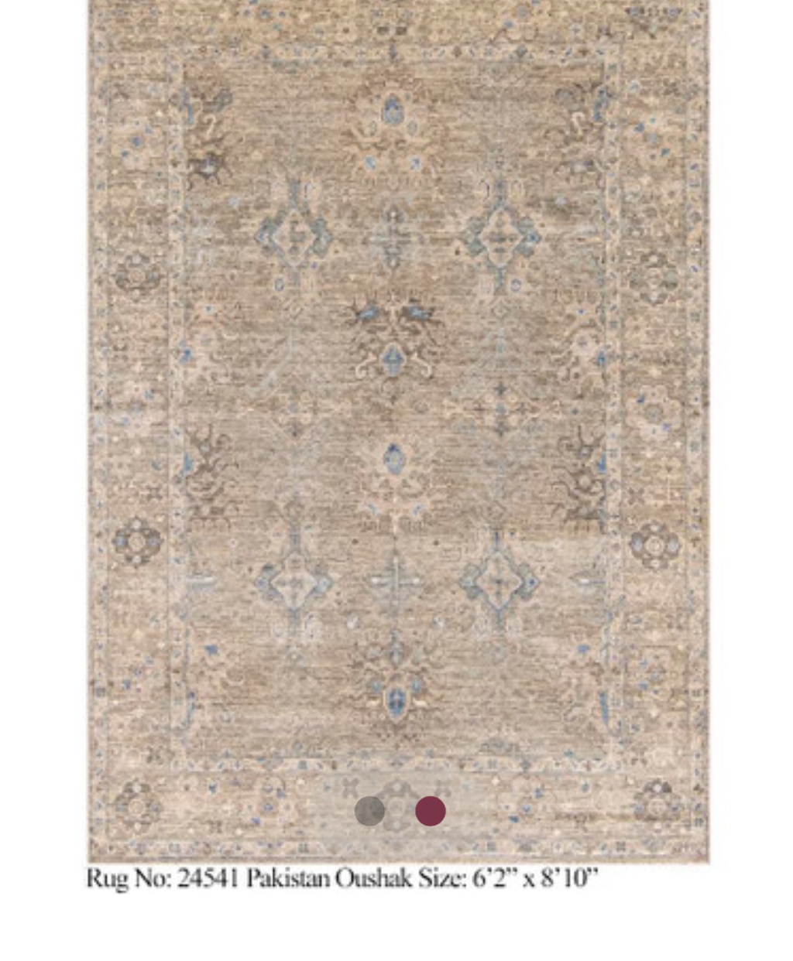
click at [387, 285] on div at bounding box center [390, 288] width 6 height 6
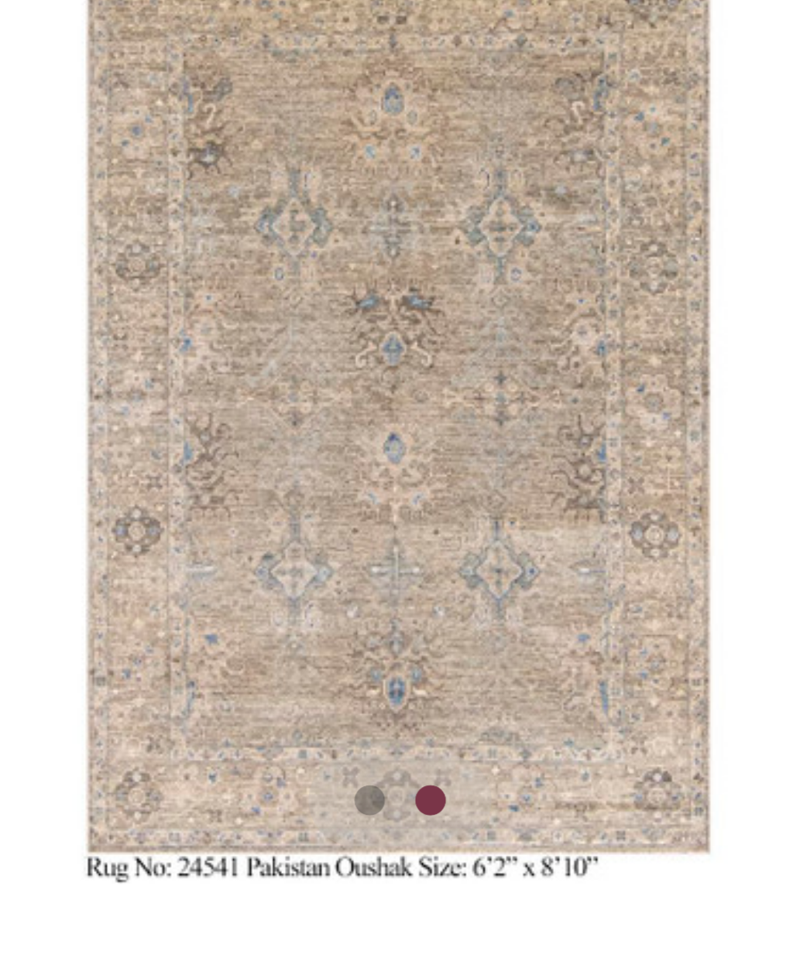
scroll to position [0, 0]
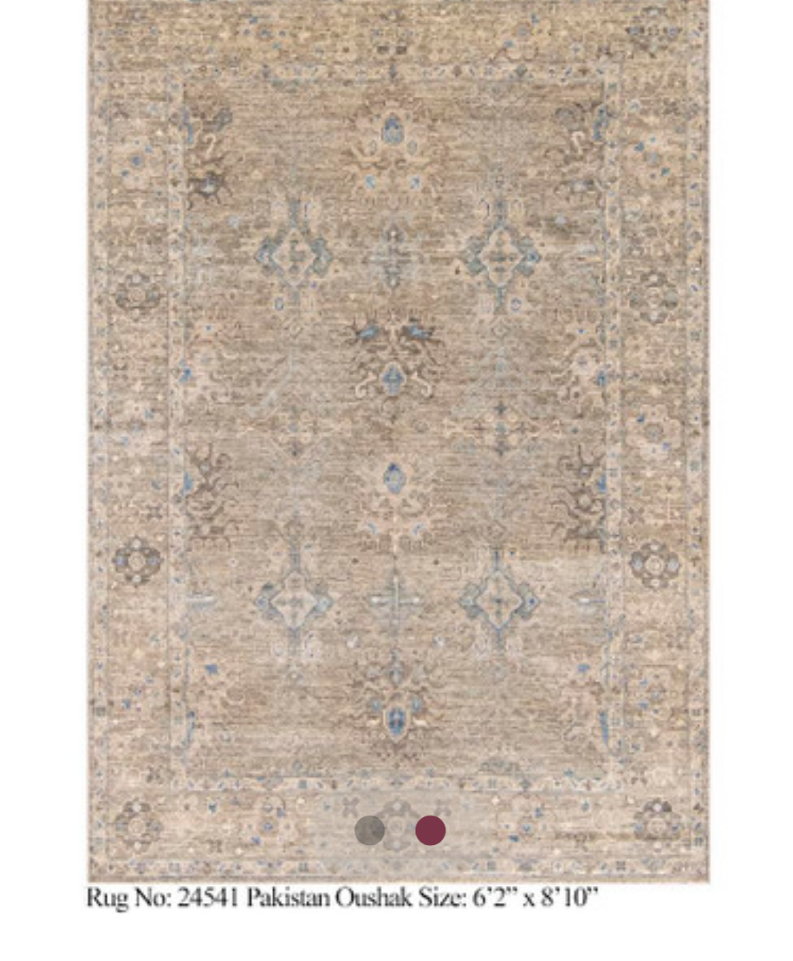
click at [378, 283] on sr-paginator at bounding box center [396, 292] width 37 height 19
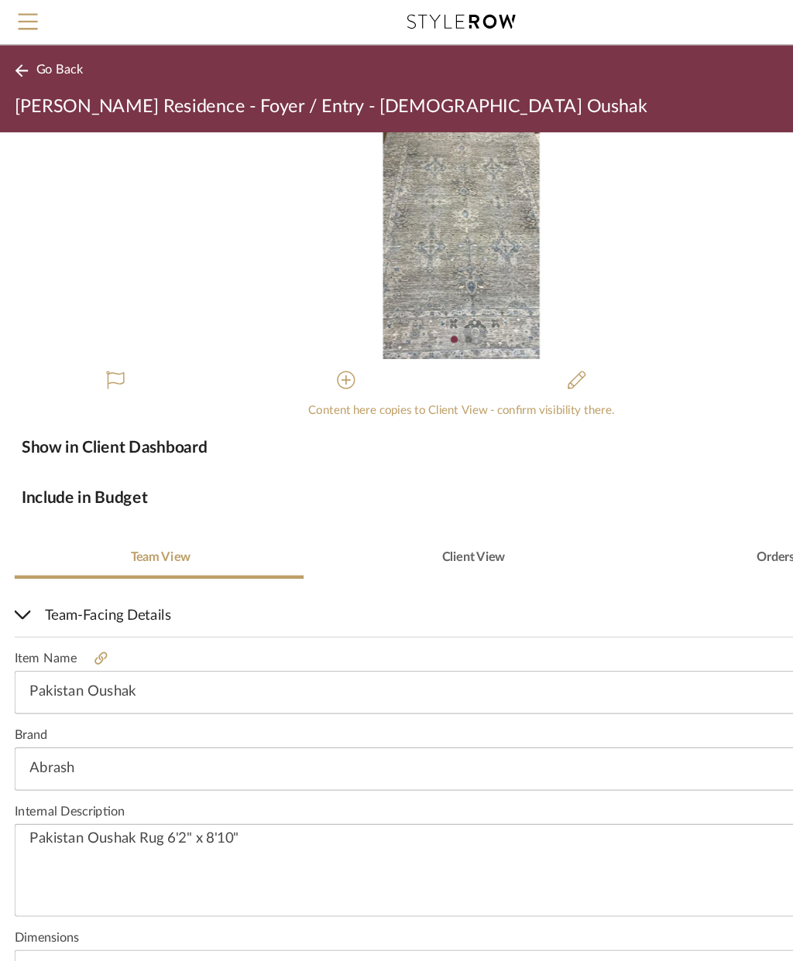
click at [677, 804] on label "Dimensions" at bounding box center [396, 806] width 768 height 13
